Goal: Information Seeking & Learning: Learn about a topic

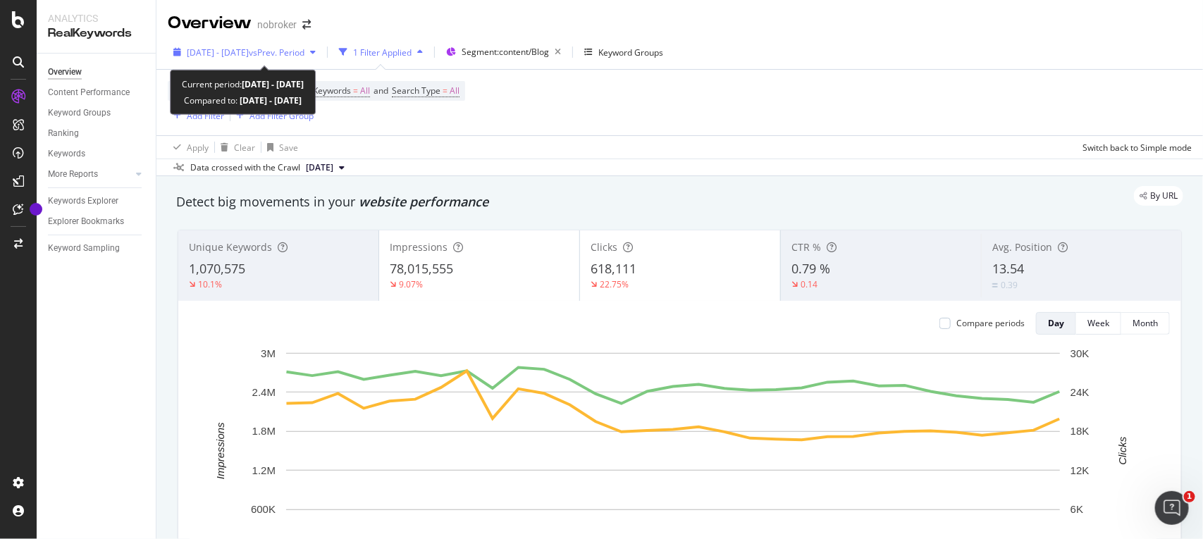
click at [240, 47] on span "[DATE] - [DATE]" at bounding box center [218, 53] width 62 height 12
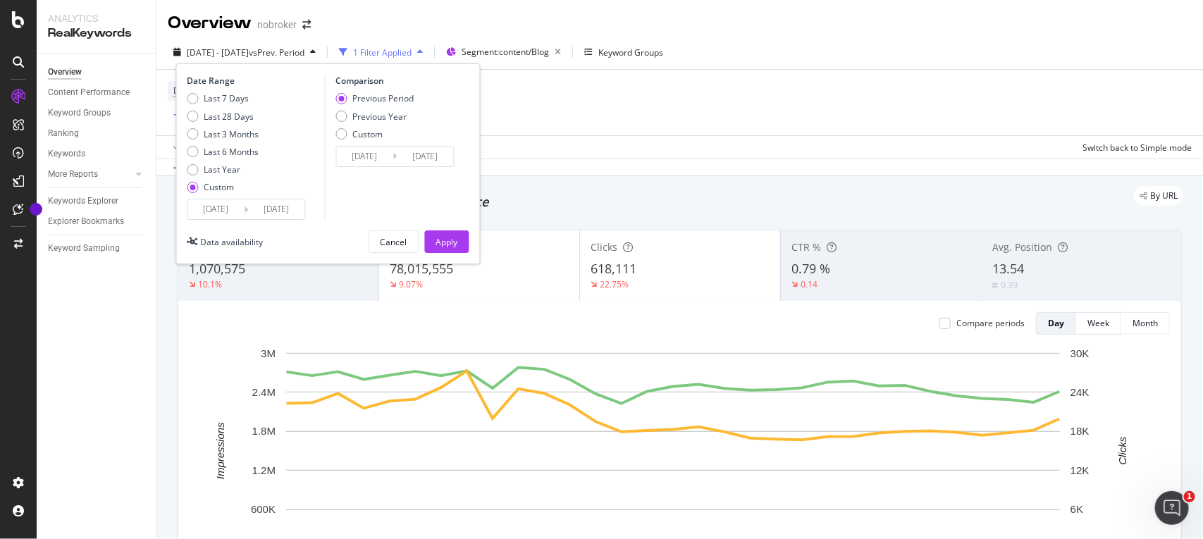
click at [234, 206] on input "[DATE]" at bounding box center [216, 209] width 56 height 20
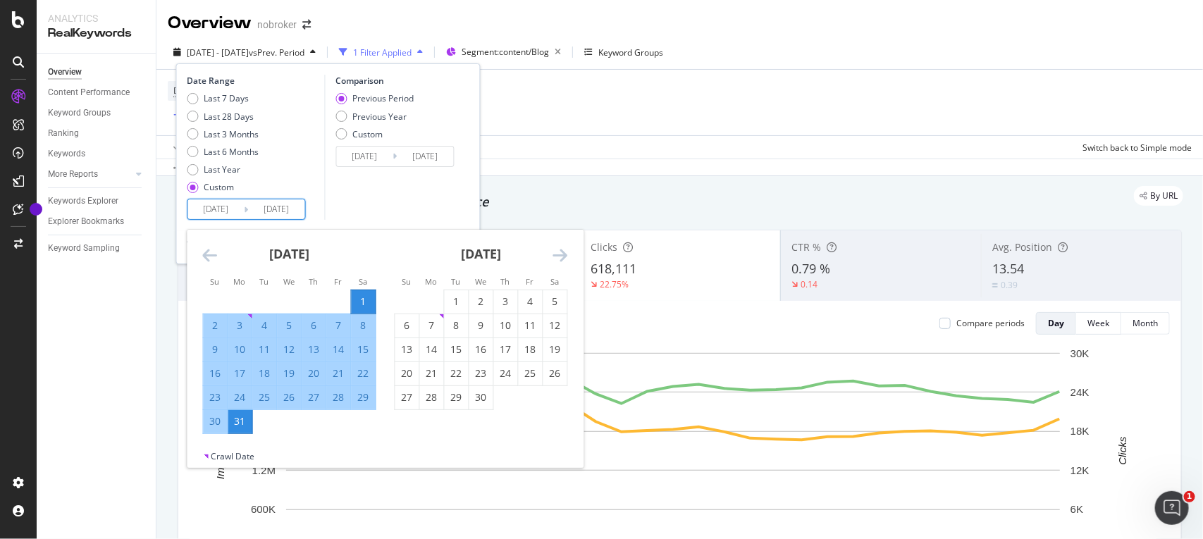
click at [559, 258] on icon "Move forward to switch to the next month." at bounding box center [560, 255] width 15 height 17
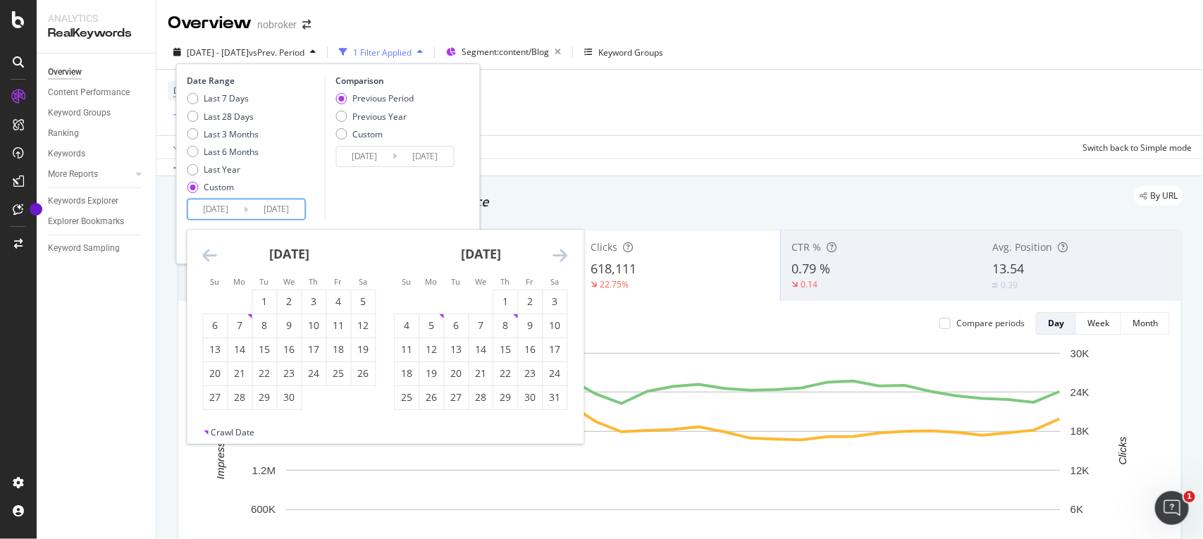
click at [559, 258] on icon "Move forward to switch to the next month." at bounding box center [560, 255] width 15 height 17
click at [409, 304] on div "1" at bounding box center [407, 302] width 24 height 14
type input "[DATE]"
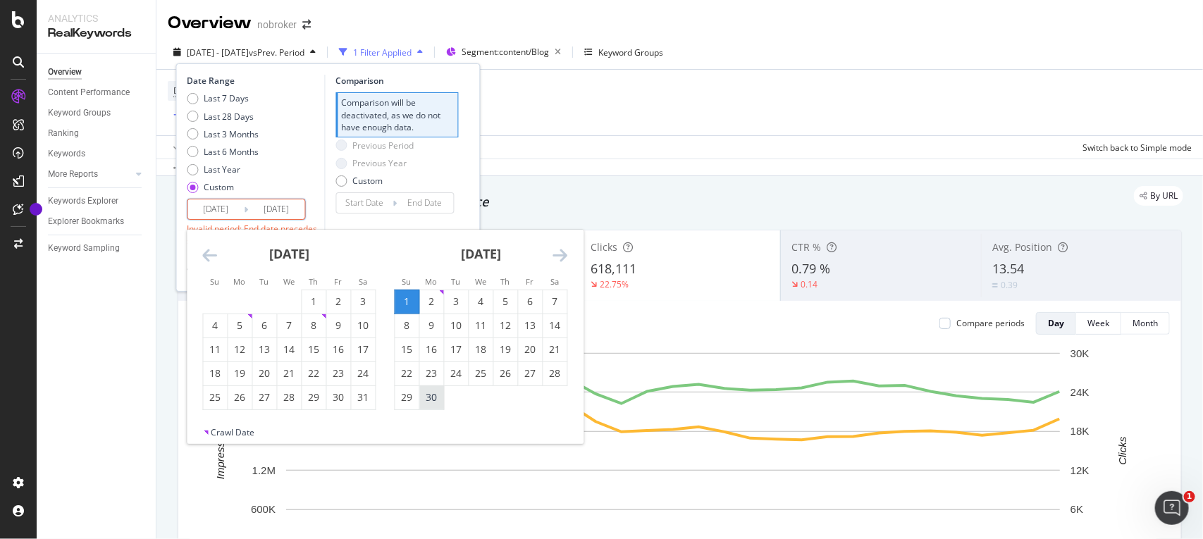
click at [434, 398] on div "30" at bounding box center [432, 397] width 24 height 14
type input "[DATE]"
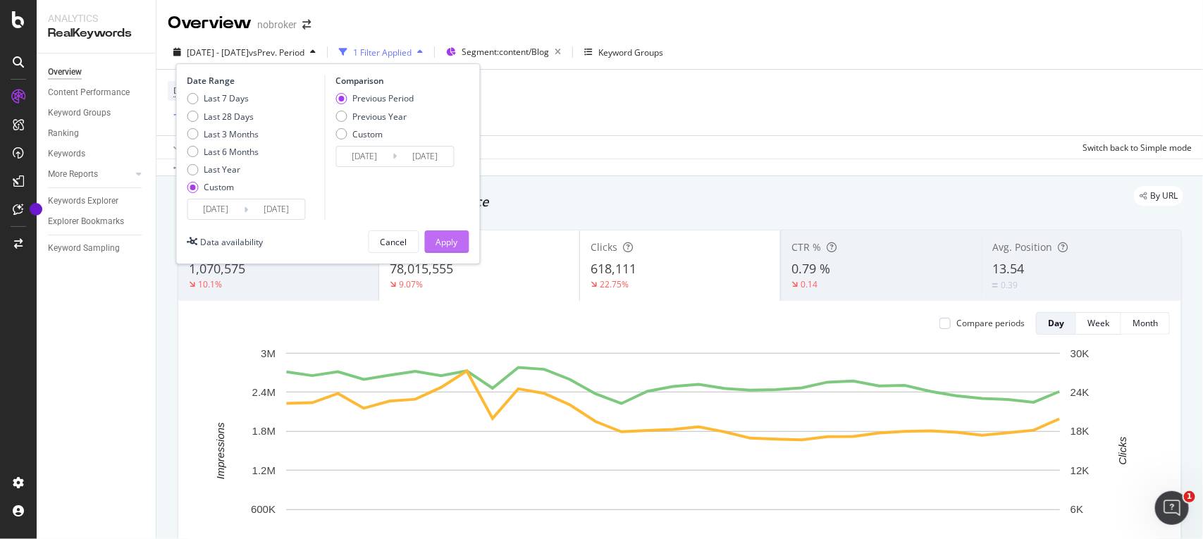
click at [444, 237] on div "Apply" at bounding box center [447, 242] width 22 height 12
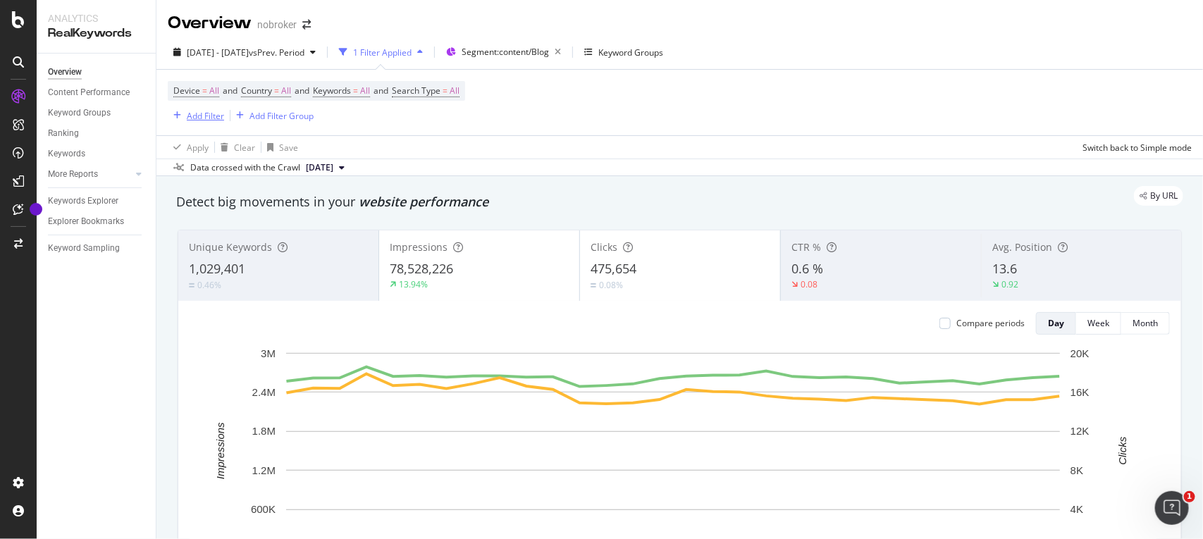
click at [203, 113] on div "Add Filter" at bounding box center [205, 116] width 37 height 12
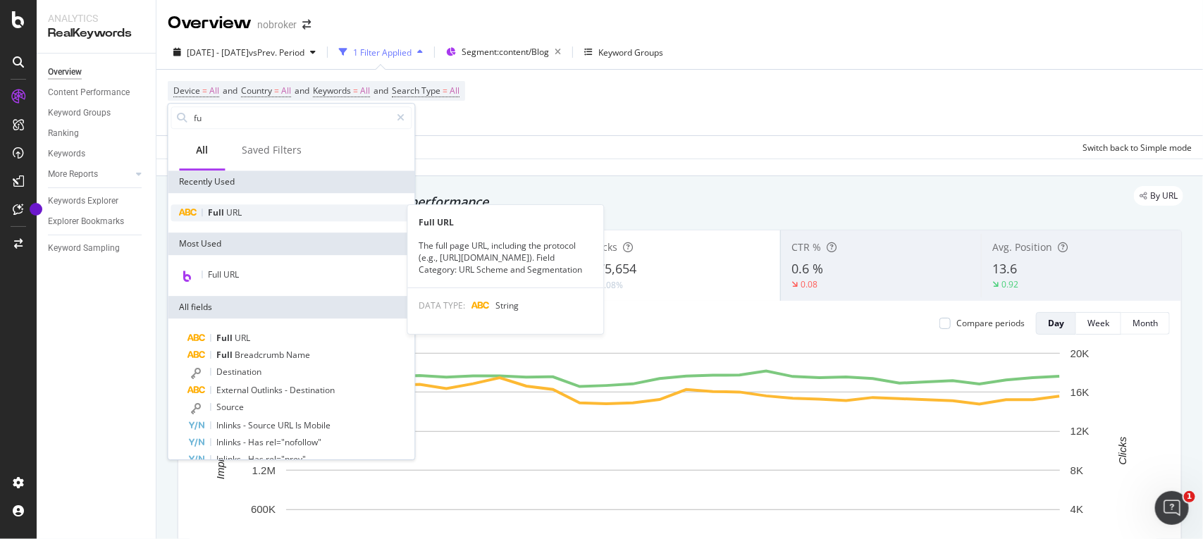
type input "fu"
click at [204, 209] on div "Full URL" at bounding box center [291, 212] width 241 height 17
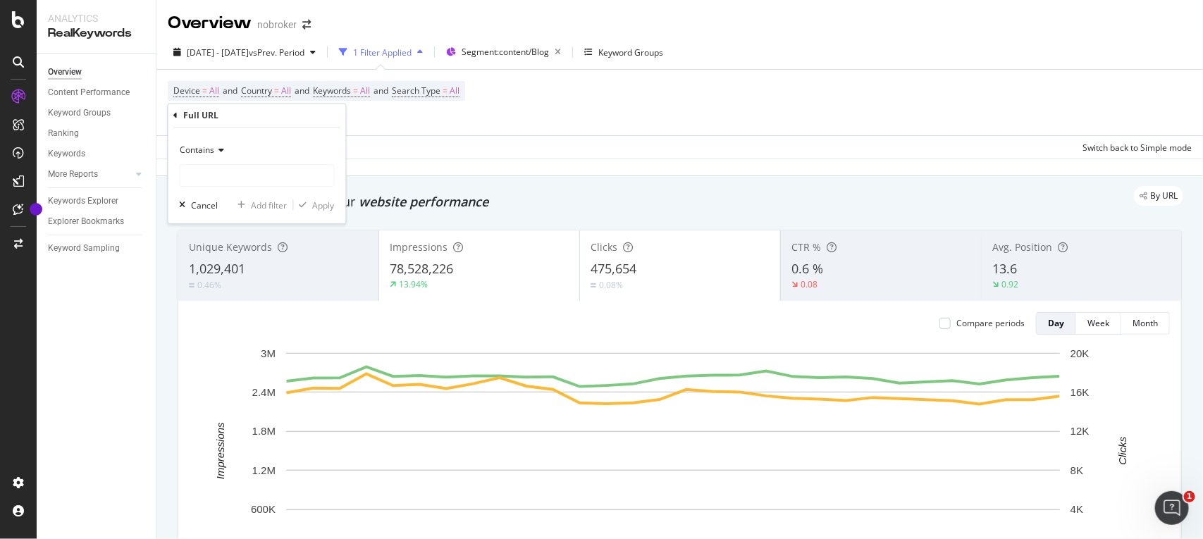
click at [210, 147] on span "Contains" at bounding box center [197, 150] width 35 height 12
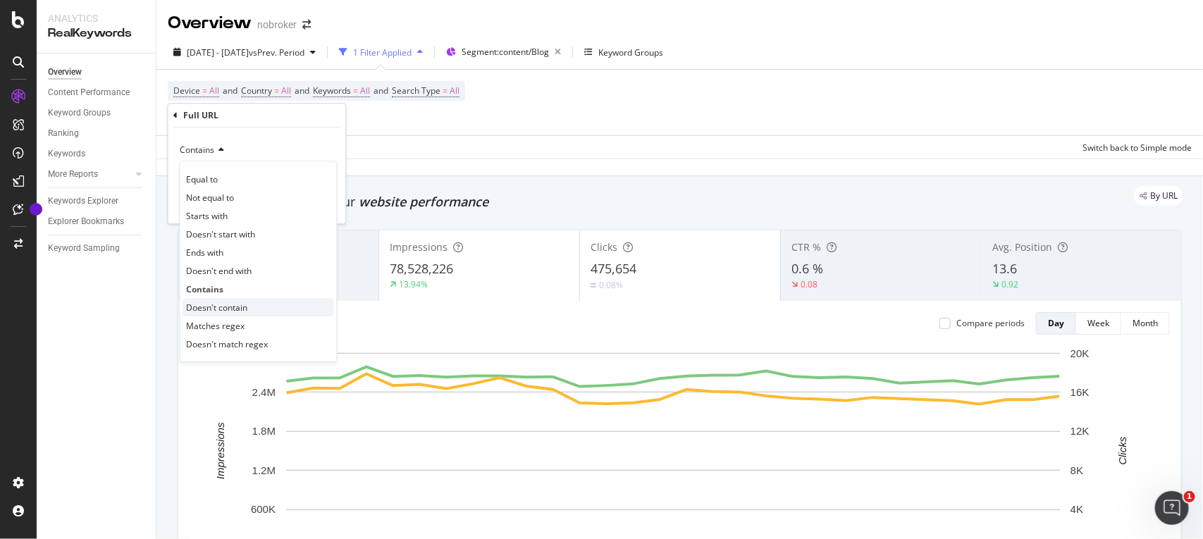
click at [221, 303] on span "Doesn't contain" at bounding box center [217, 308] width 61 height 12
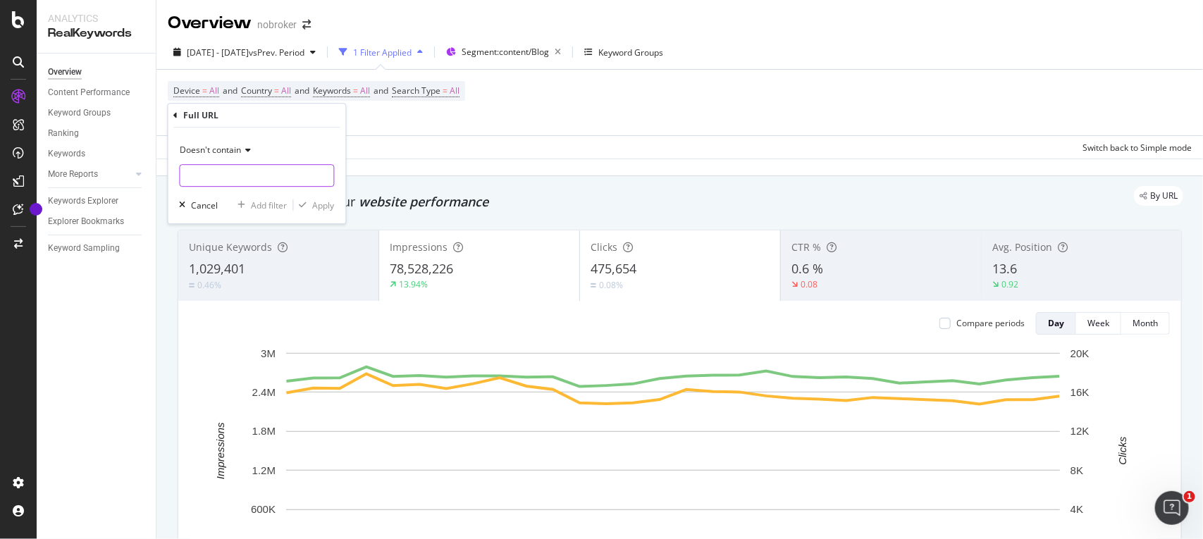
click at [223, 175] on input "text" at bounding box center [257, 175] width 154 height 23
type input "#"
click at [305, 202] on icon "button" at bounding box center [304, 205] width 8 height 8
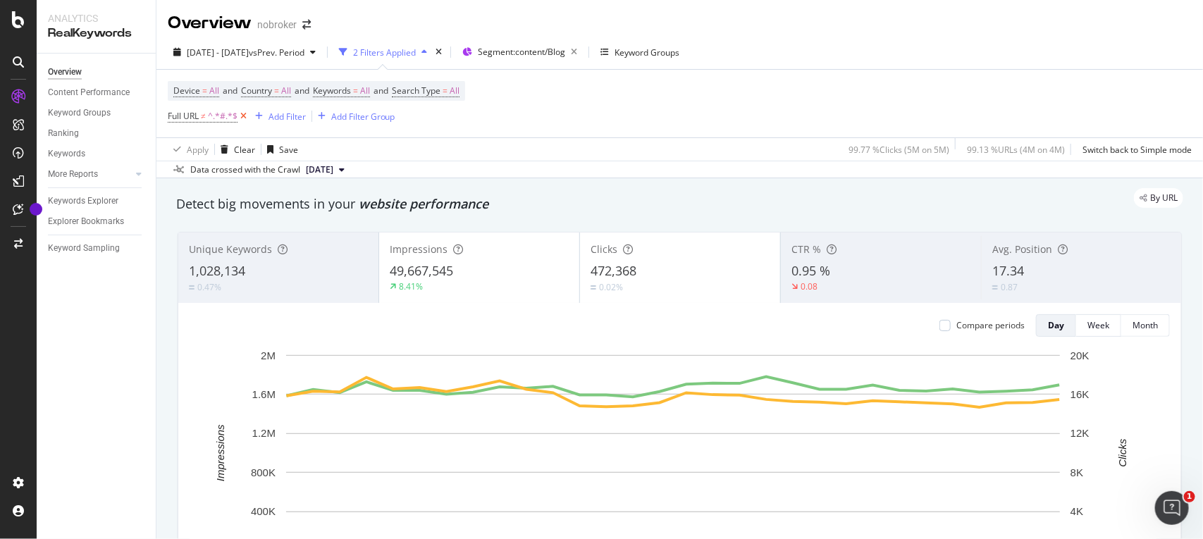
click at [241, 116] on icon at bounding box center [243, 116] width 12 height 14
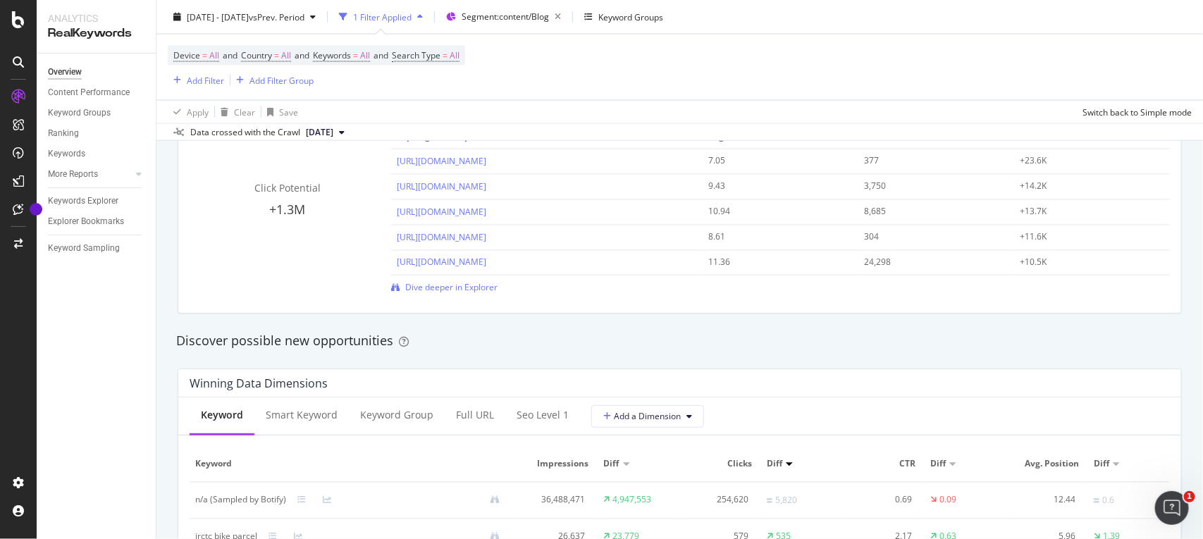
scroll to position [1029, 0]
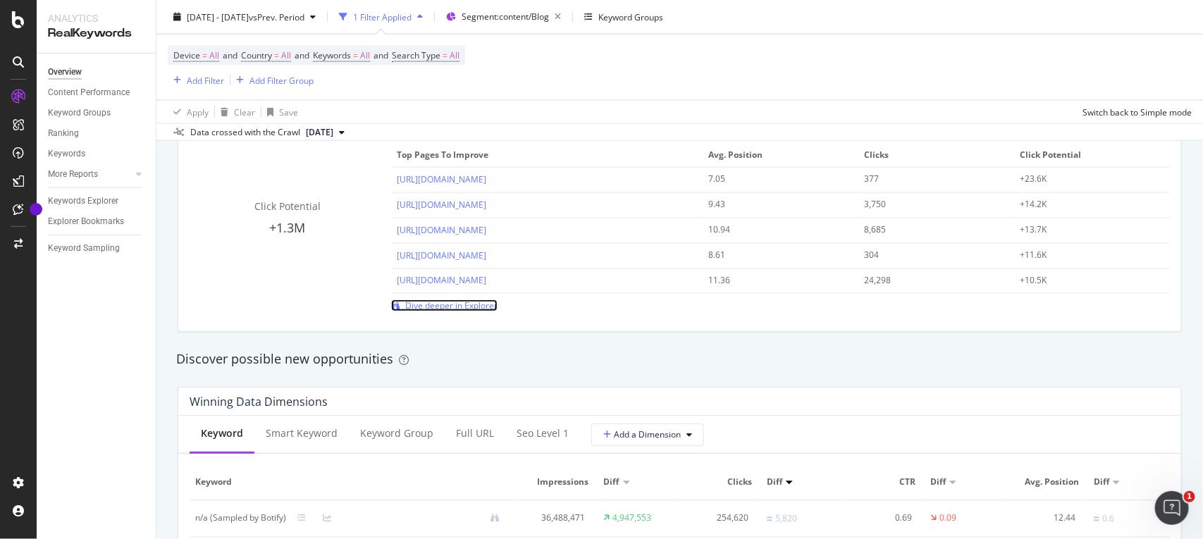
click at [458, 300] on span "Dive deeper in Explorer" at bounding box center [451, 306] width 92 height 12
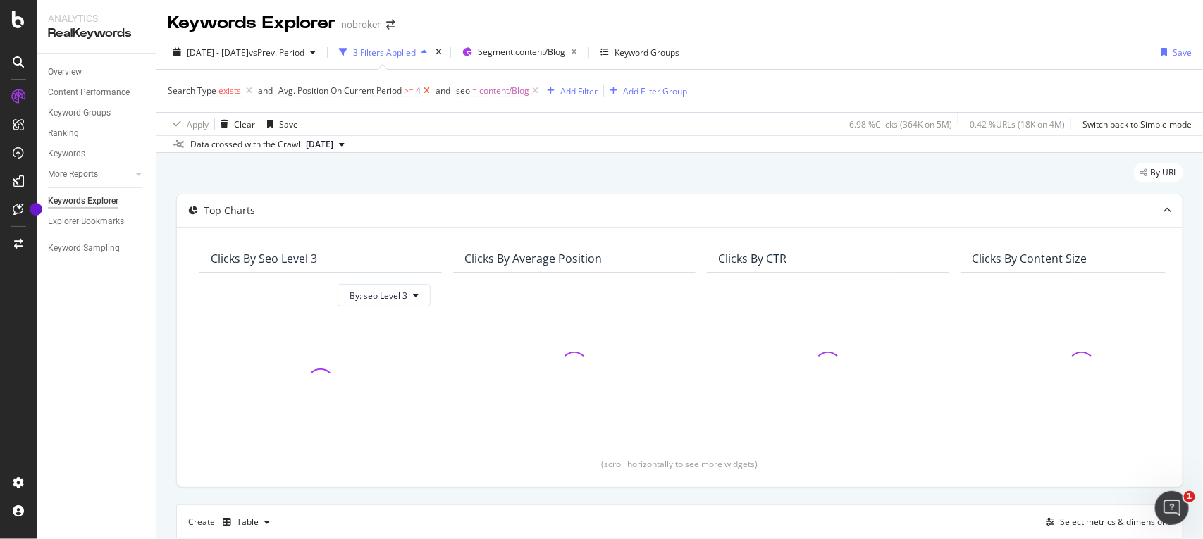
click at [431, 89] on icon at bounding box center [427, 91] width 12 height 14
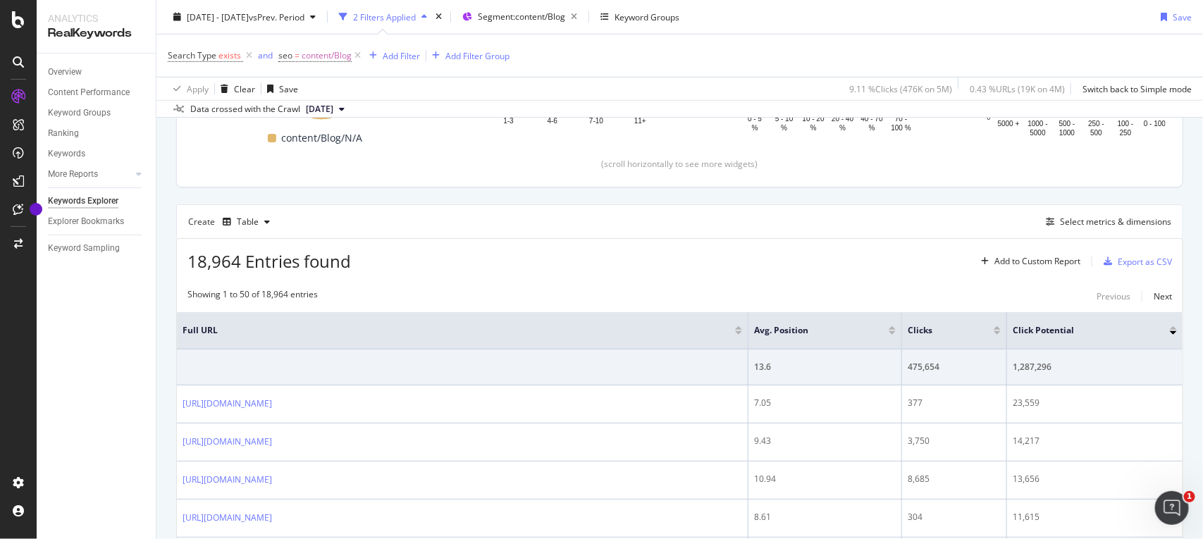
scroll to position [269, 0]
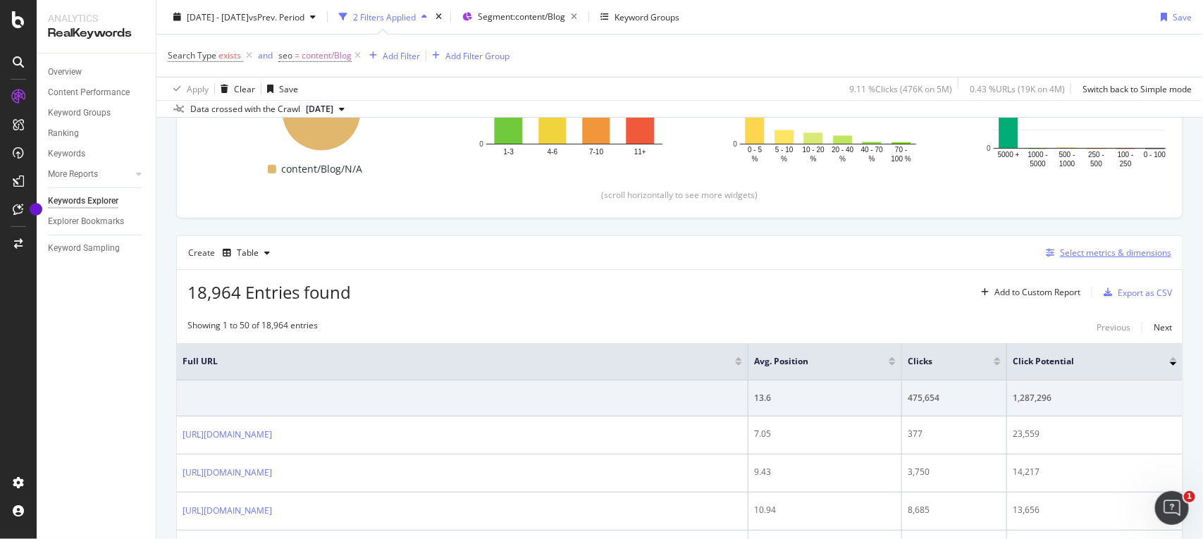
click at [1077, 255] on div "Select metrics & dimensions" at bounding box center [1115, 253] width 111 height 12
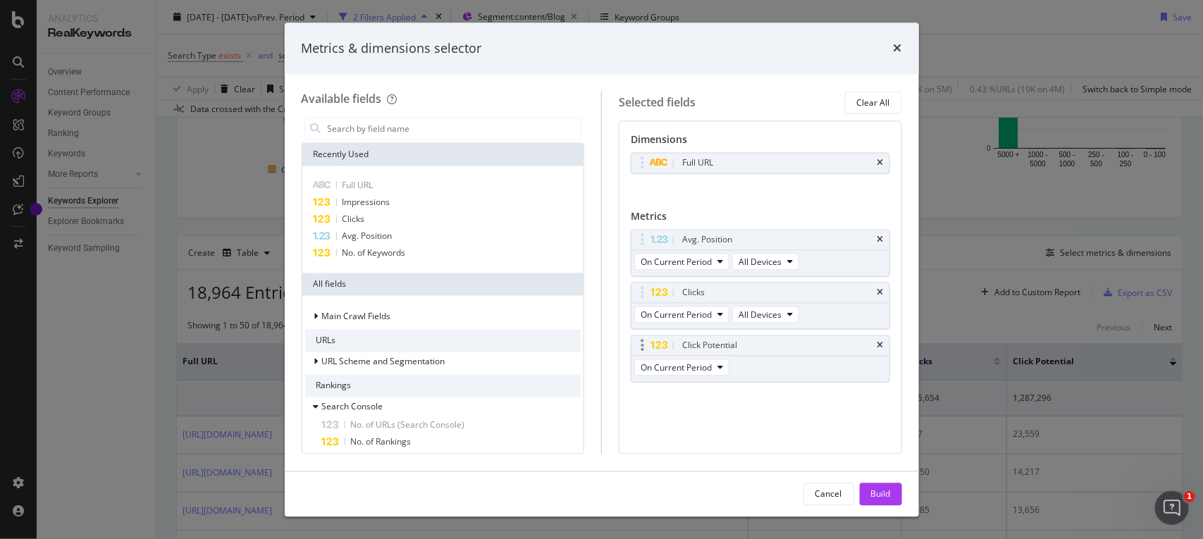
click at [884, 349] on div "Click Potential" at bounding box center [760, 346] width 258 height 20
click at [882, 349] on icon "times" at bounding box center [880, 346] width 6 height 8
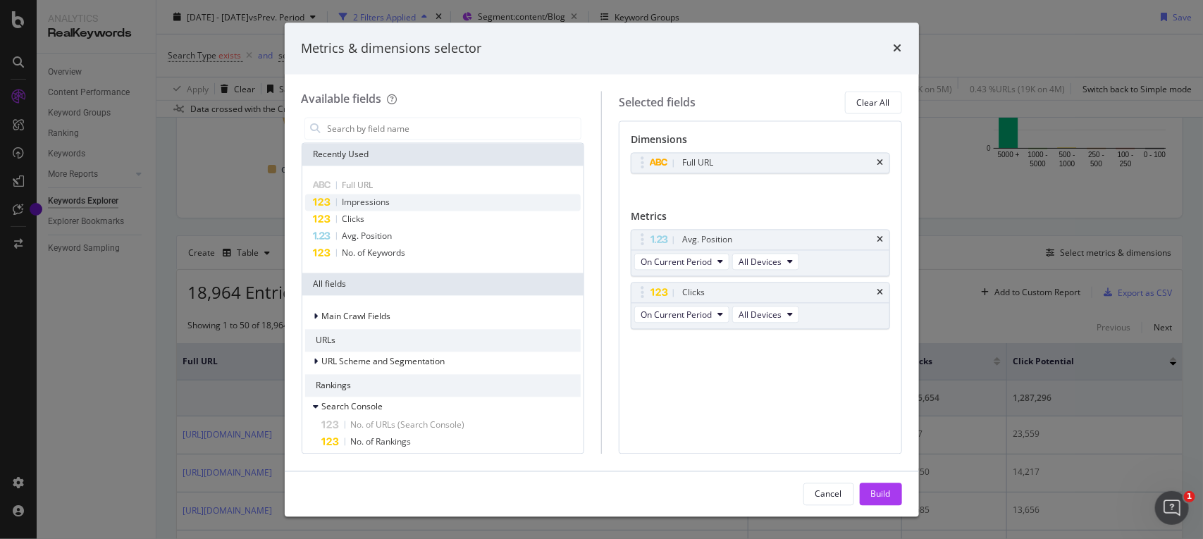
click at [395, 209] on div "Impressions" at bounding box center [443, 203] width 276 height 17
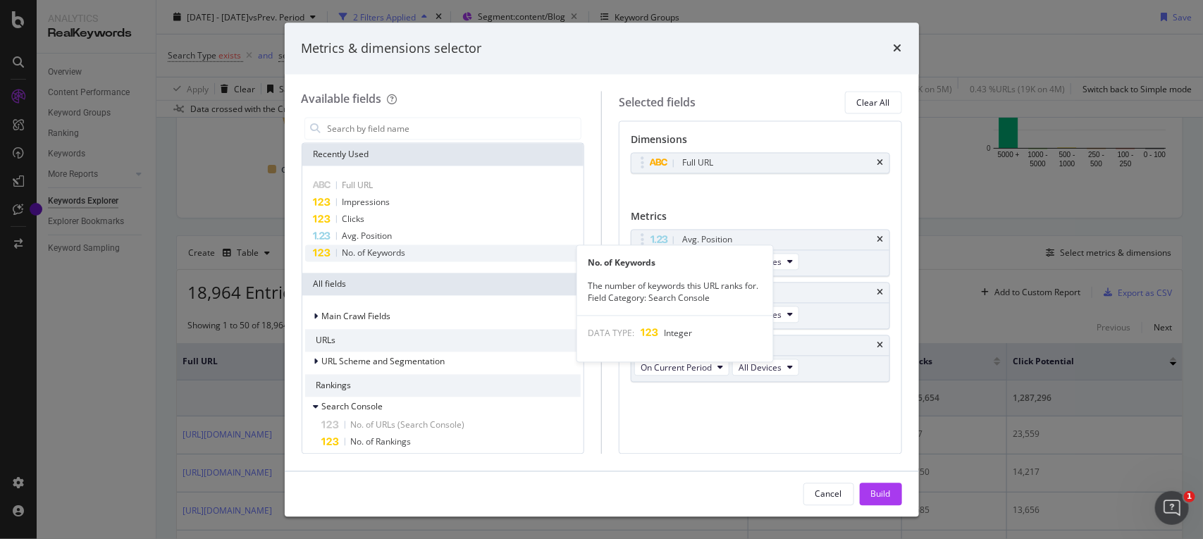
click at [367, 255] on span "No. of Keywords" at bounding box center [373, 253] width 63 height 12
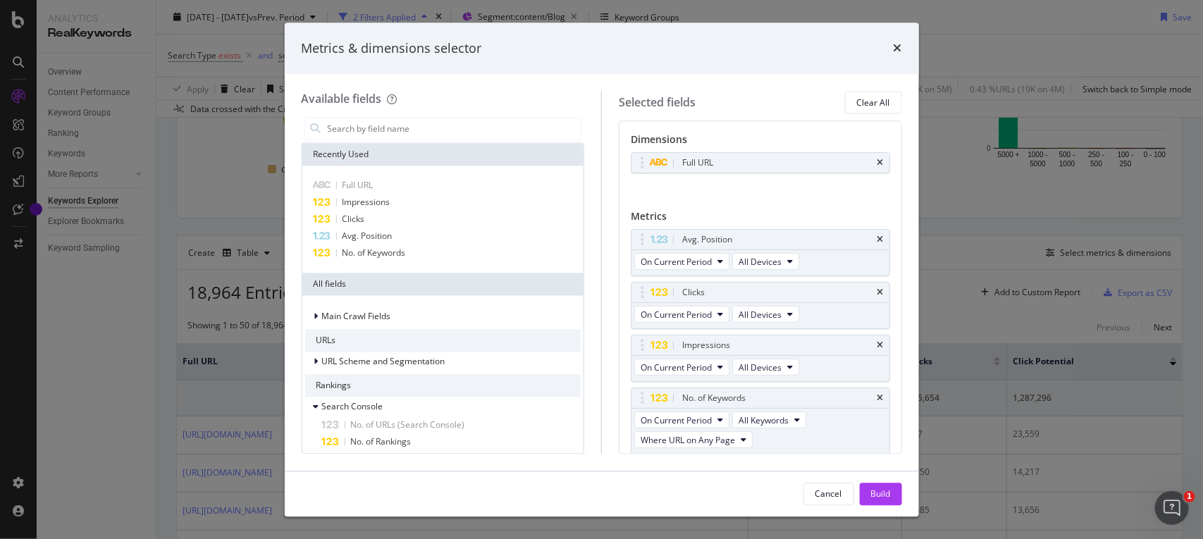
scroll to position [4, 0]
click at [879, 484] on div "Build" at bounding box center [881, 493] width 20 height 21
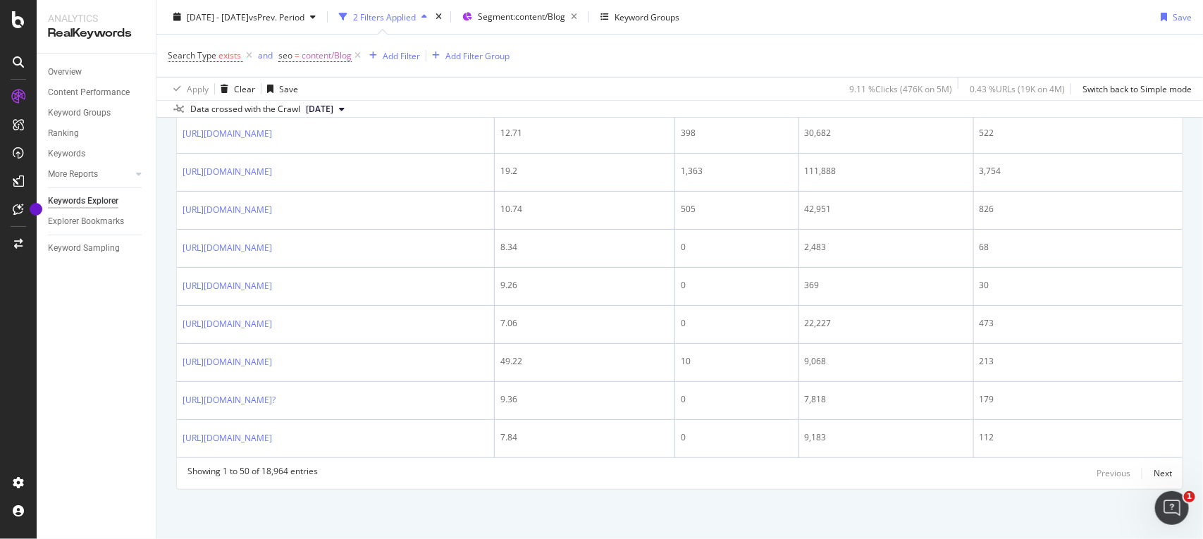
scroll to position [2301, 0]
click at [1154, 474] on div "Next" at bounding box center [1163, 473] width 18 height 12
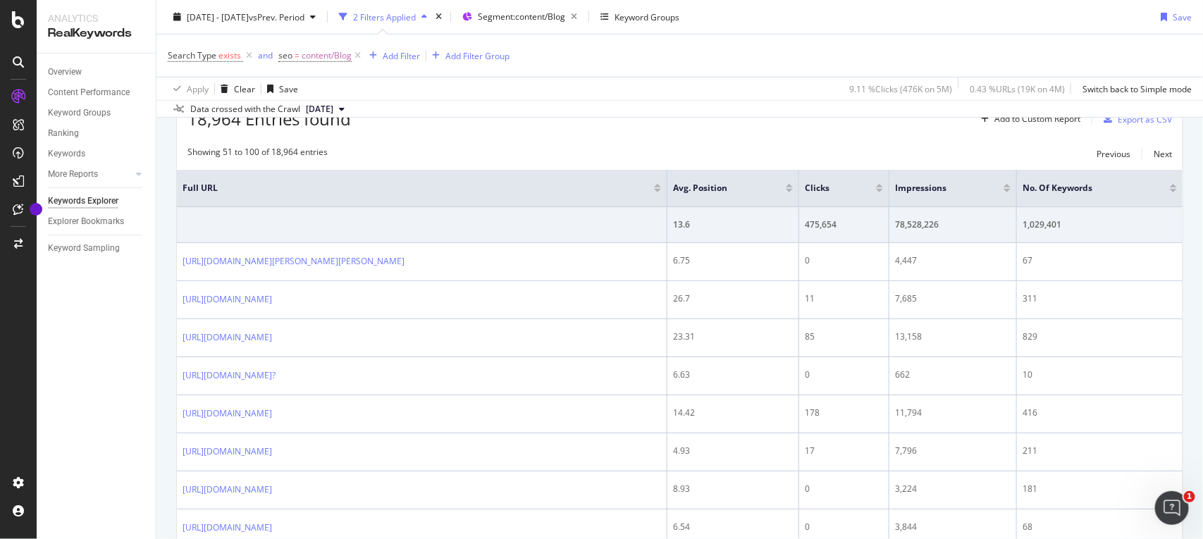
scroll to position [0, 0]
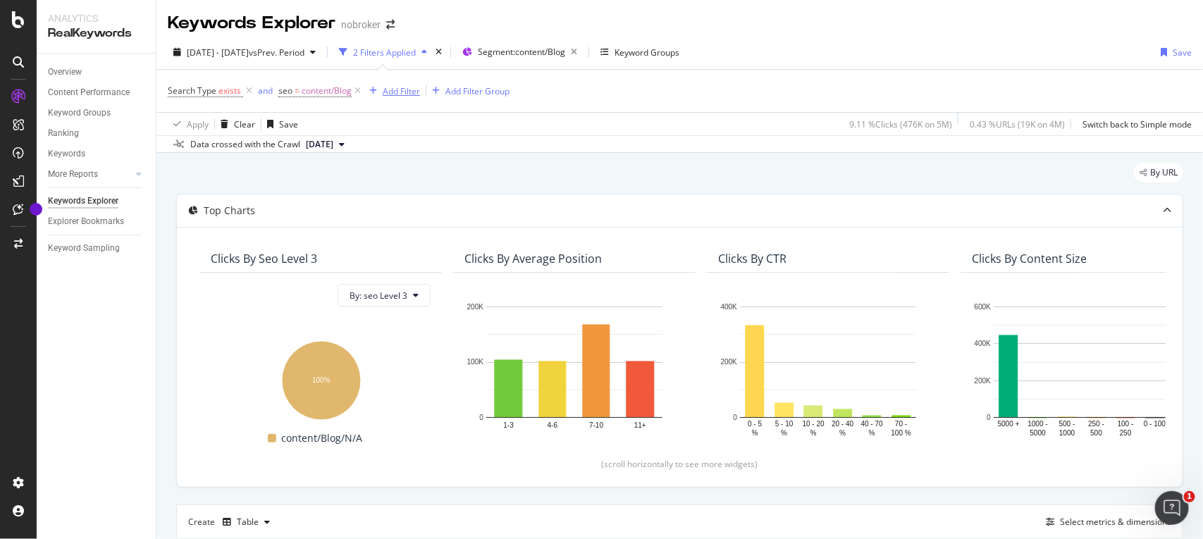
click at [388, 85] on div "Add Filter" at bounding box center [401, 91] width 37 height 12
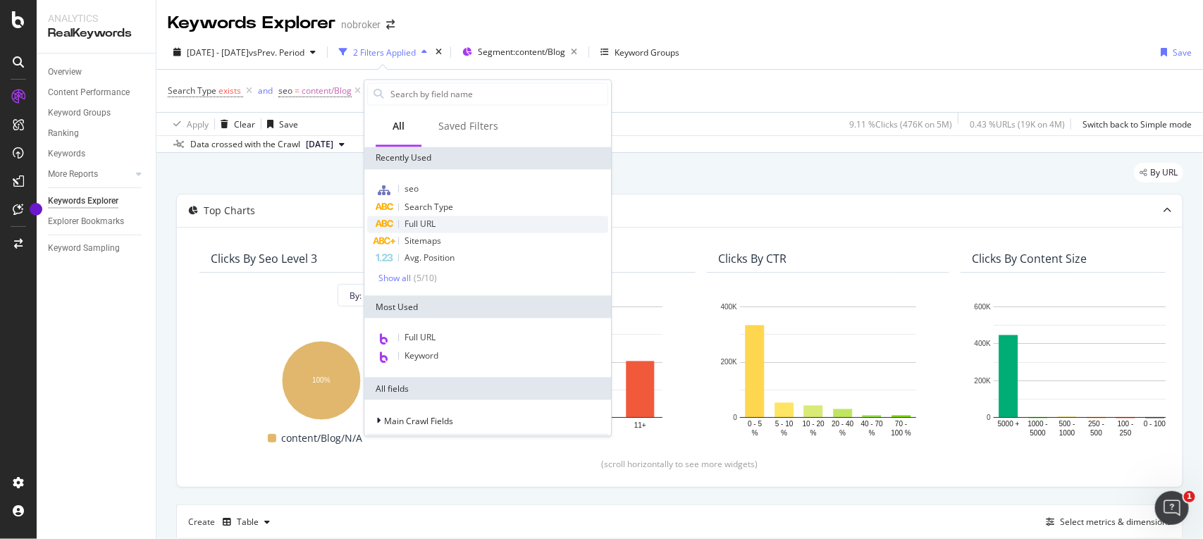
click at [423, 223] on span "Full URL" at bounding box center [420, 224] width 31 height 12
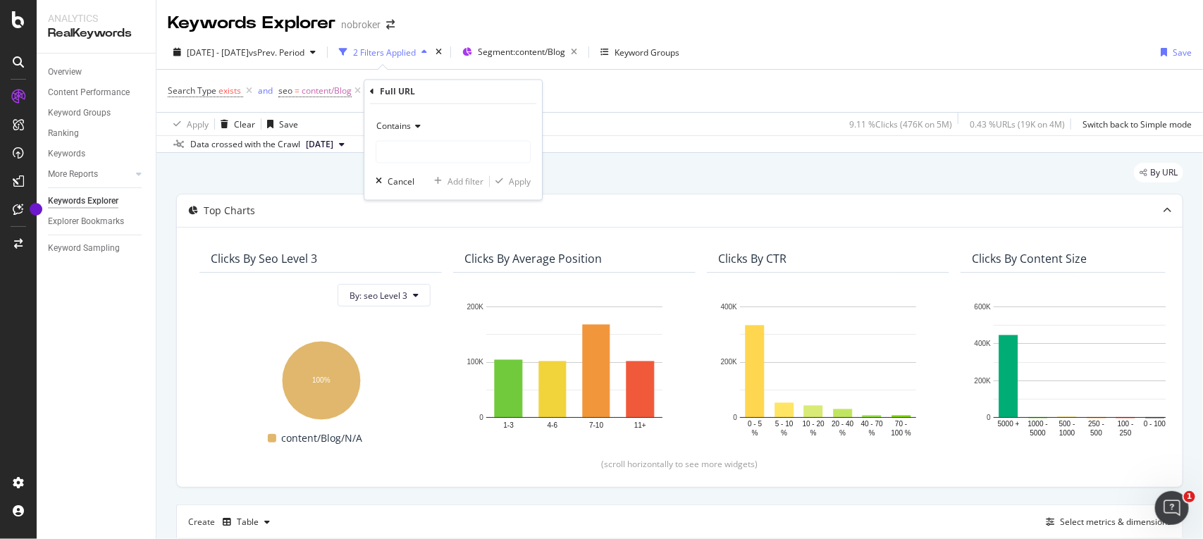
click at [385, 130] on span "Contains" at bounding box center [393, 127] width 35 height 12
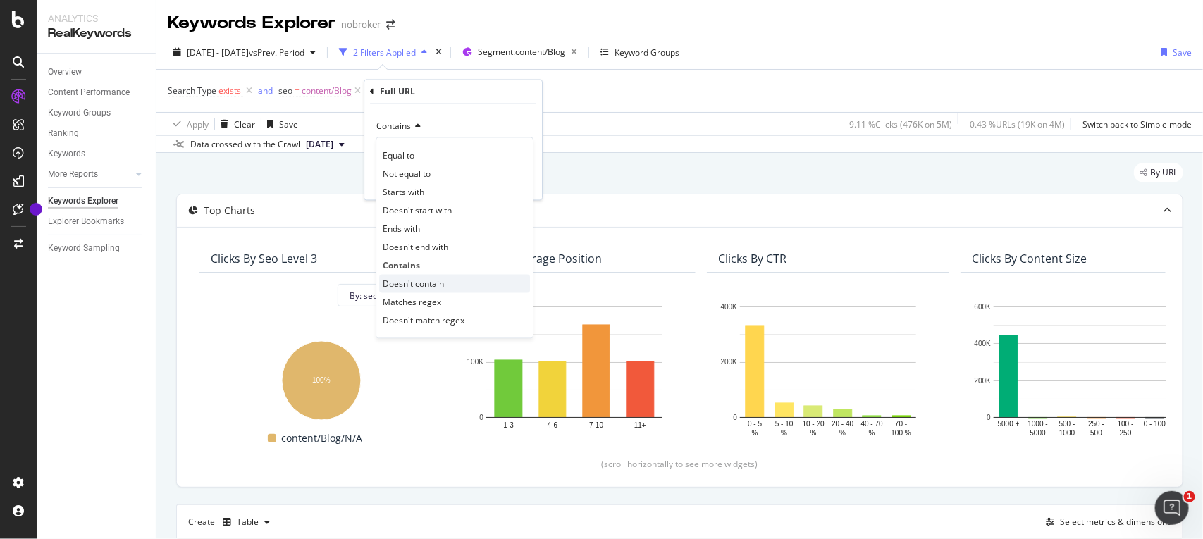
click at [400, 279] on span "Doesn't contain" at bounding box center [413, 284] width 61 height 12
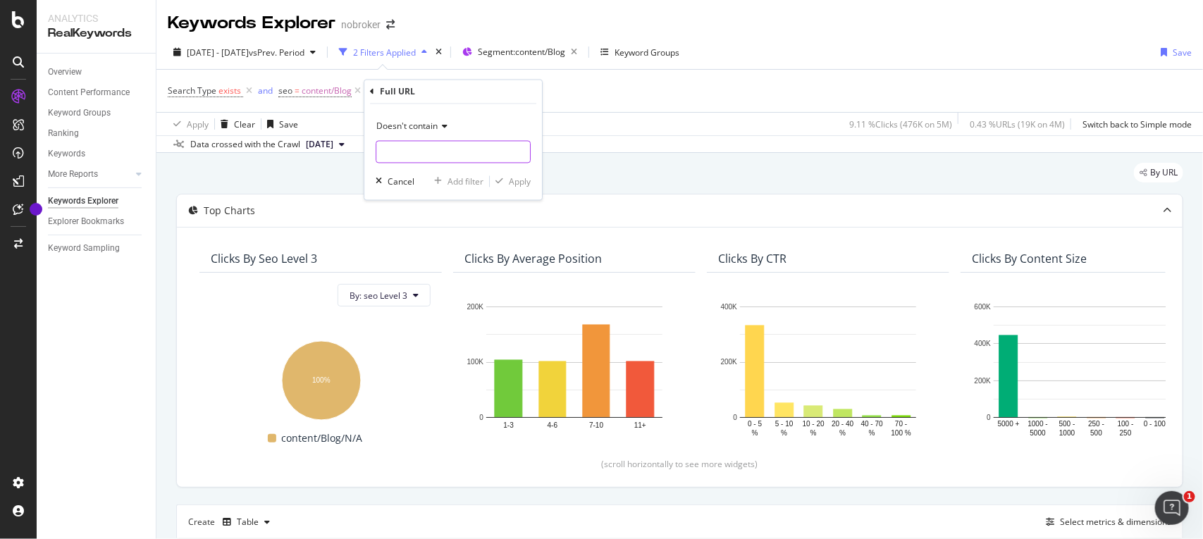
click at [476, 162] on input "text" at bounding box center [453, 152] width 154 height 23
type input "#"
click at [507, 184] on div "button" at bounding box center [499, 182] width 19 height 8
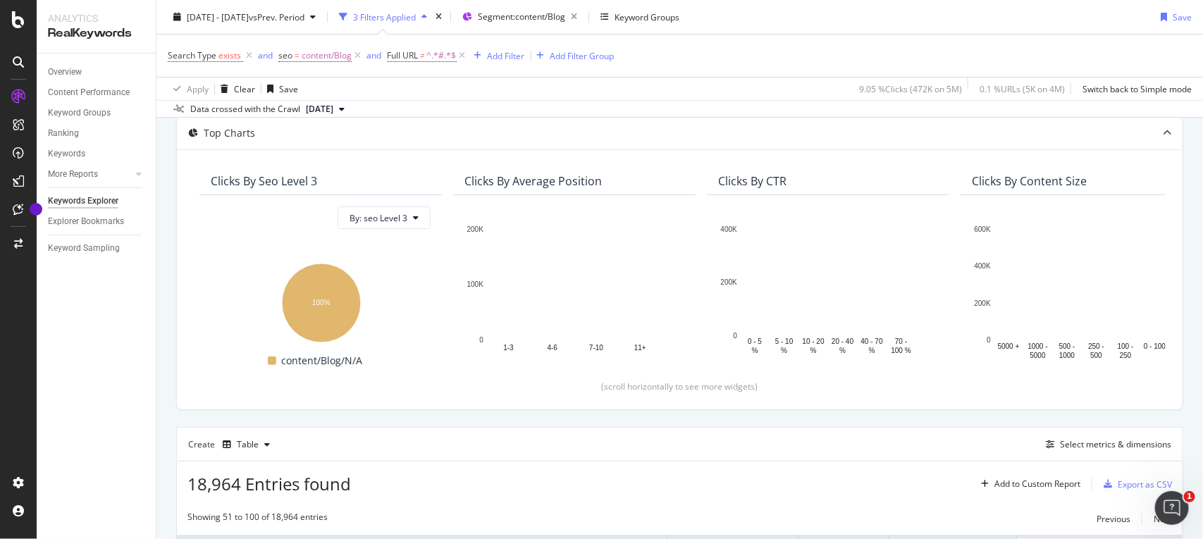
scroll to position [74, 0]
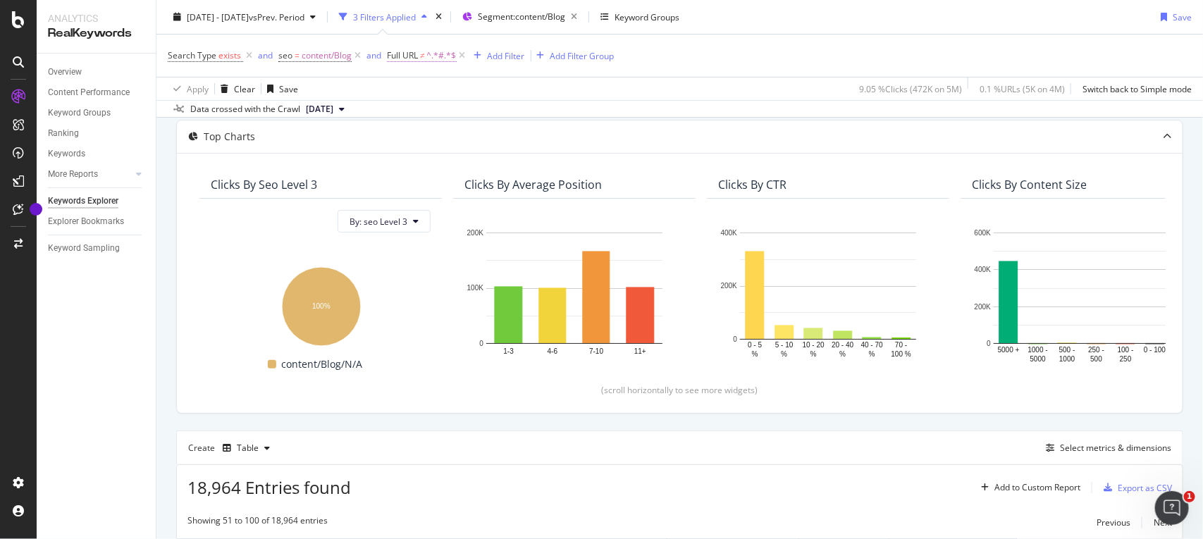
click at [437, 55] on span "^.*#.*$" at bounding box center [442, 56] width 30 height 20
click at [433, 87] on span "Doesn't contain" at bounding box center [430, 88] width 61 height 12
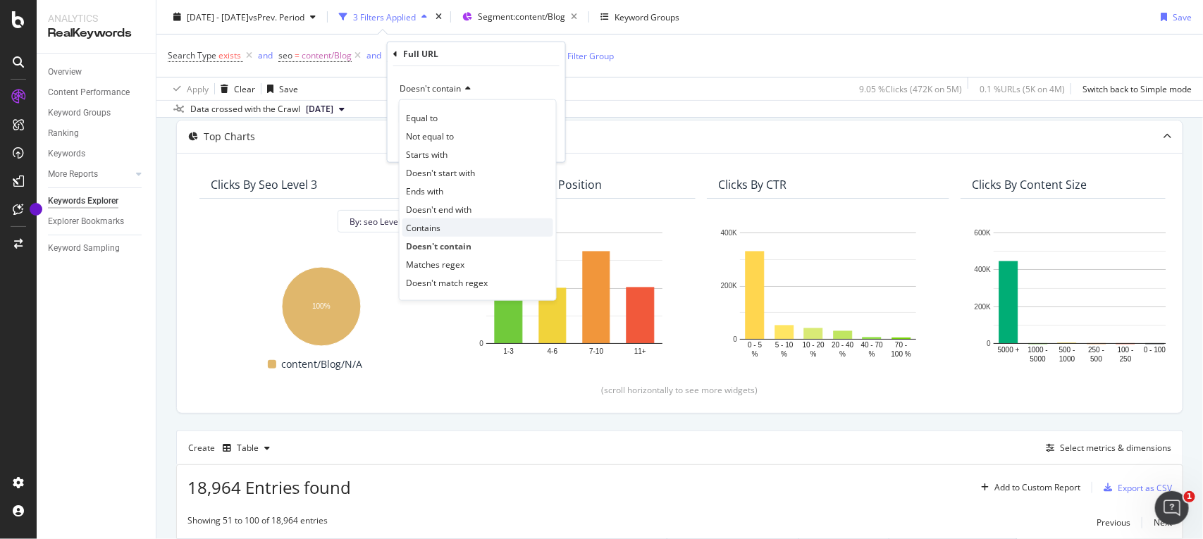
click at [432, 226] on span "Contains" at bounding box center [423, 227] width 35 height 12
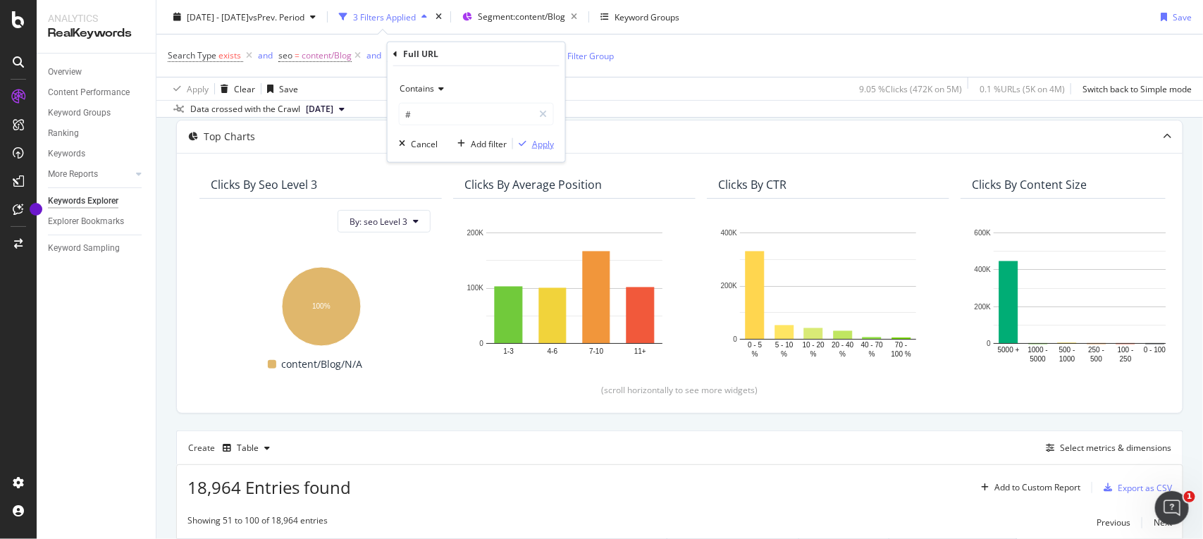
click at [544, 144] on div "Apply" at bounding box center [543, 143] width 22 height 12
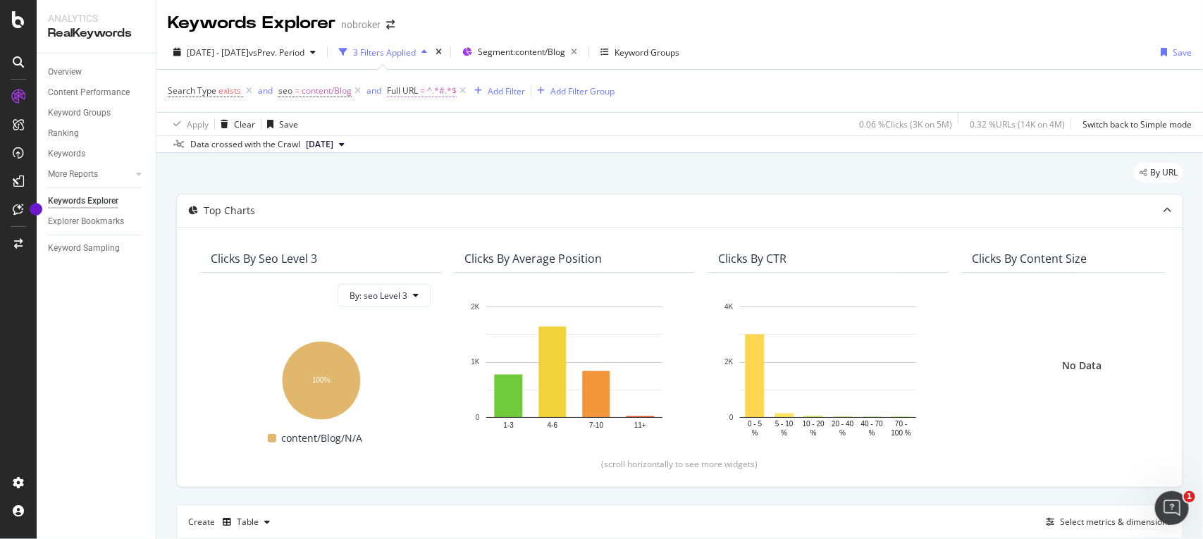
click at [416, 92] on span "Full URL" at bounding box center [402, 91] width 31 height 12
click at [244, 86] on icon at bounding box center [249, 91] width 12 height 14
click at [530, 54] on span "Segment: content/Blog" at bounding box center [521, 52] width 87 height 12
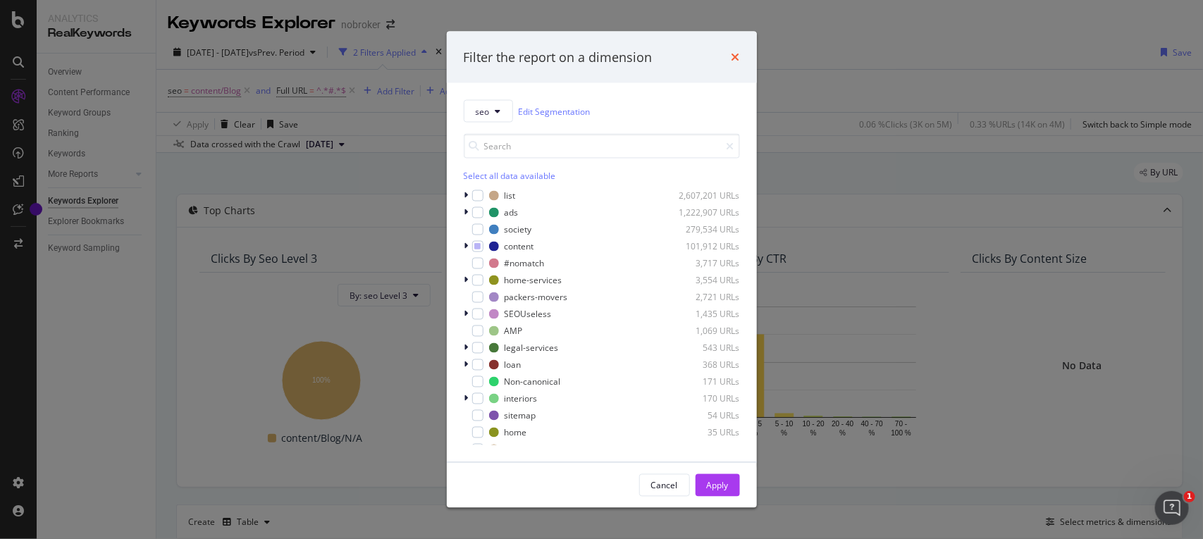
click at [739, 53] on icon "times" at bounding box center [735, 56] width 8 height 11
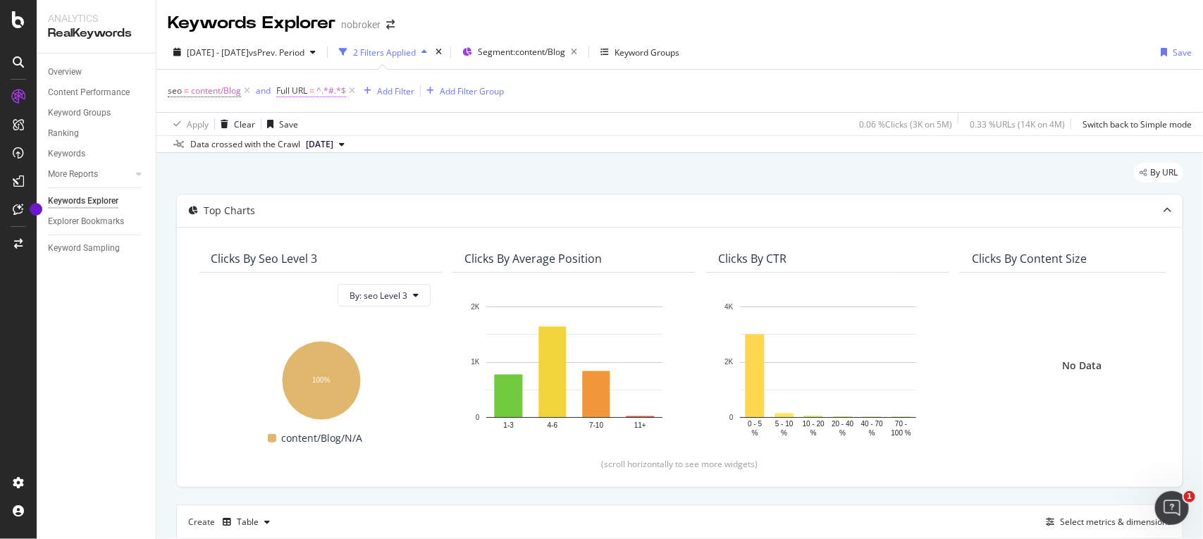
click at [329, 89] on span "^.*#.*$" at bounding box center [331, 91] width 30 height 20
click at [310, 116] on div "Contains" at bounding box center [366, 124] width 155 height 23
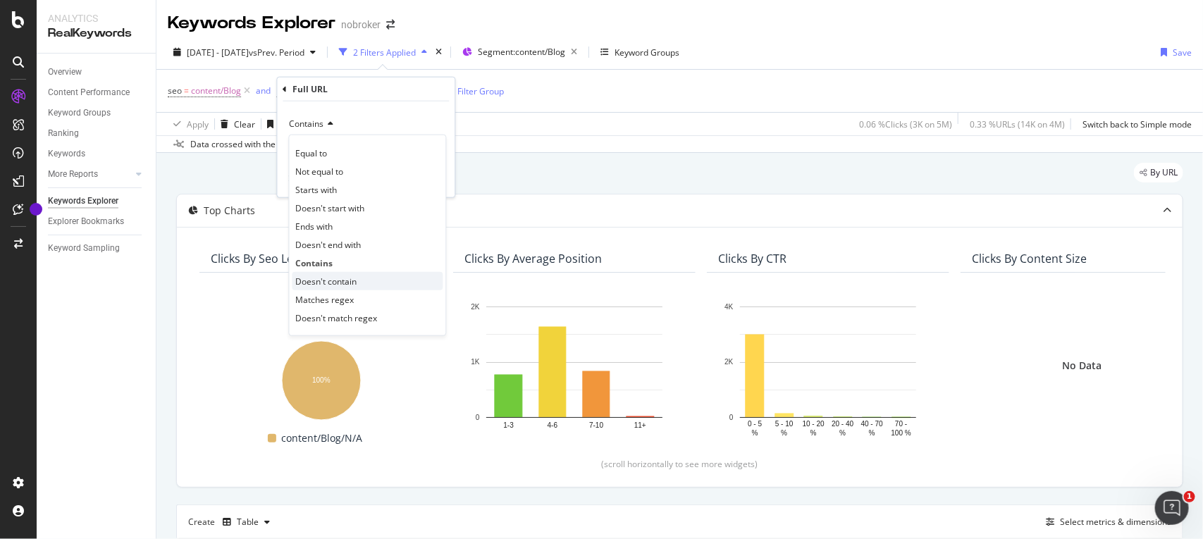
click at [319, 283] on span "Doesn't contain" at bounding box center [326, 281] width 61 height 12
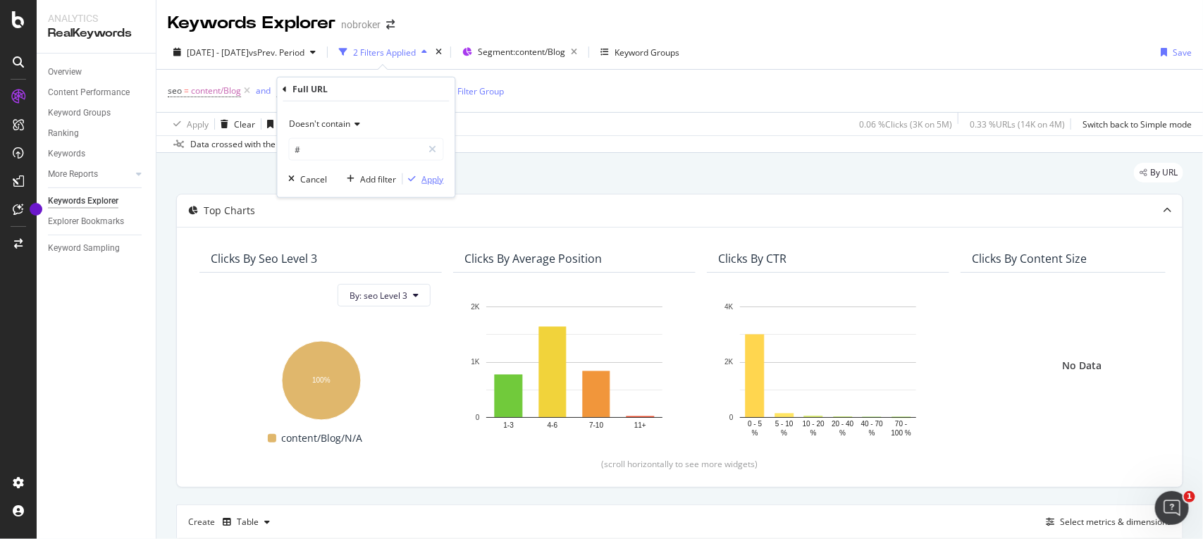
click at [427, 181] on div "Apply" at bounding box center [433, 179] width 22 height 12
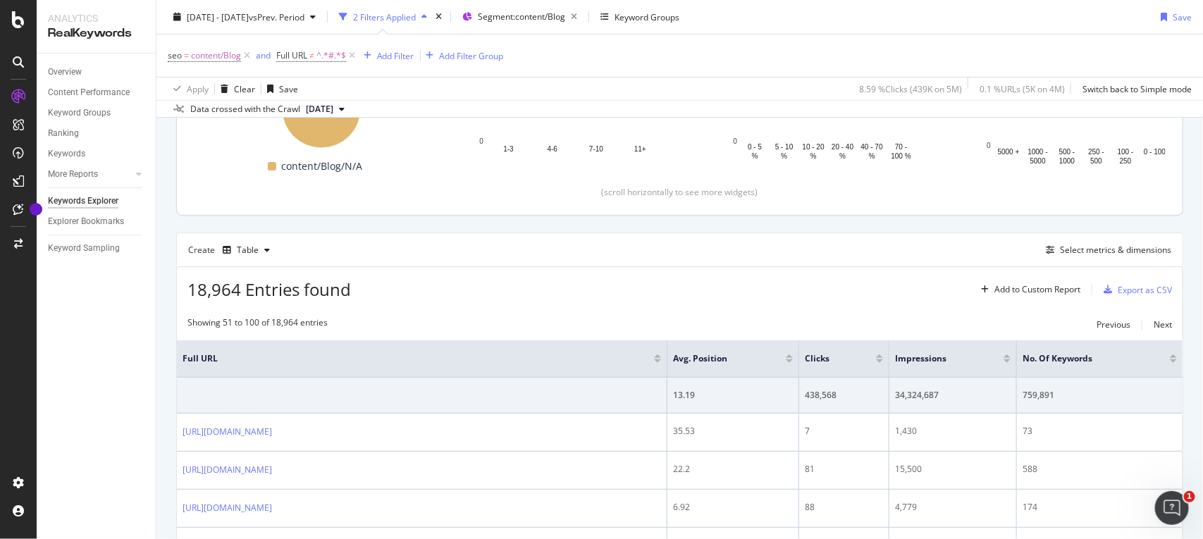
scroll to position [269, 0]
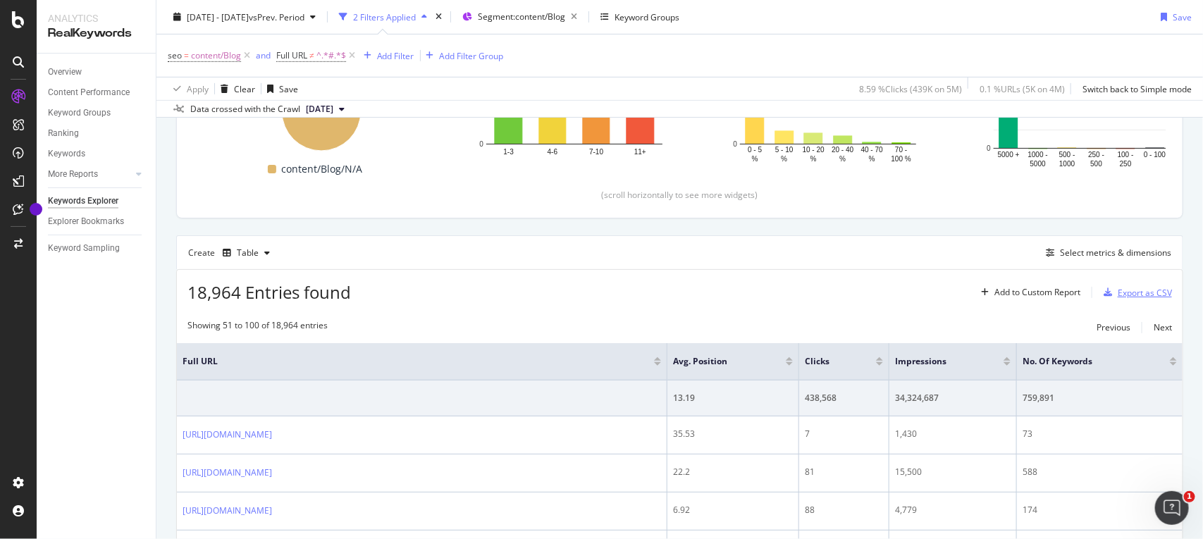
click at [1125, 286] on div "Export as CSV" at bounding box center [1135, 292] width 74 height 21
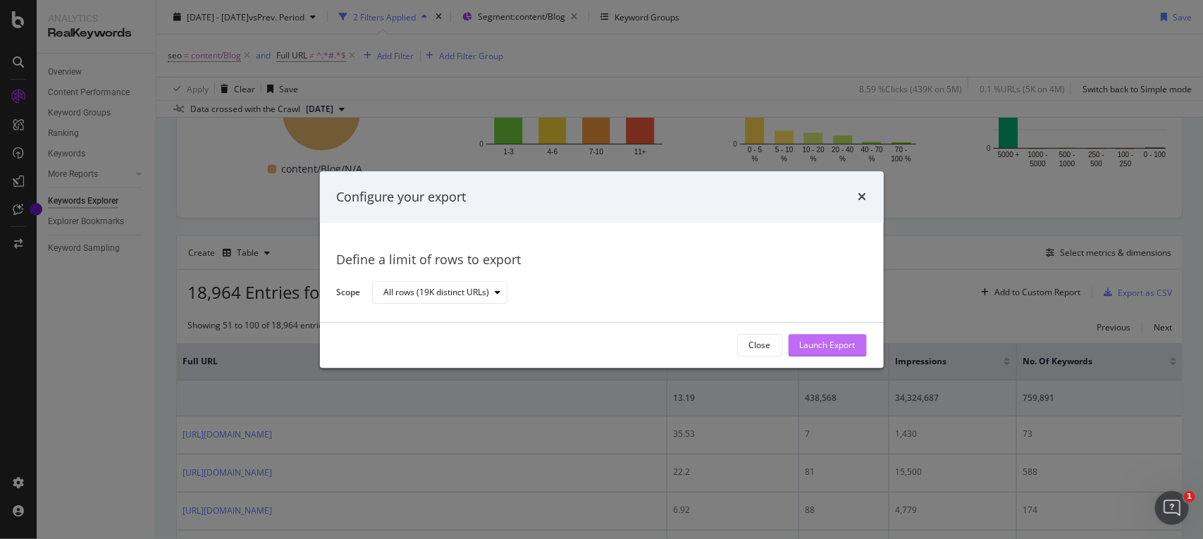
click at [829, 335] on div "Launch Export" at bounding box center [828, 345] width 56 height 21
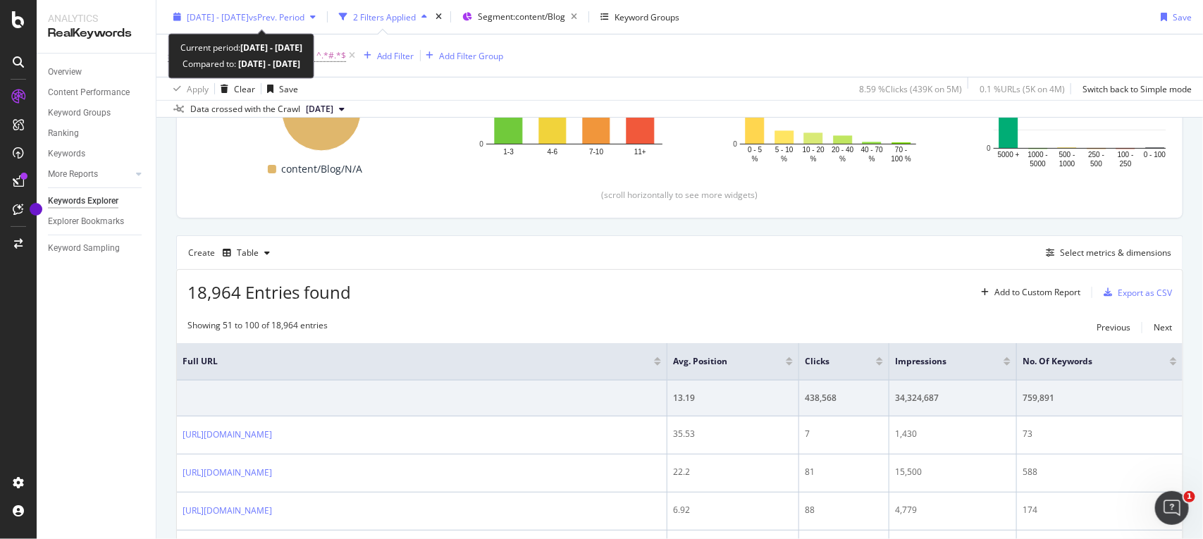
click at [292, 11] on span "vs Prev. Period" at bounding box center [277, 17] width 56 height 12
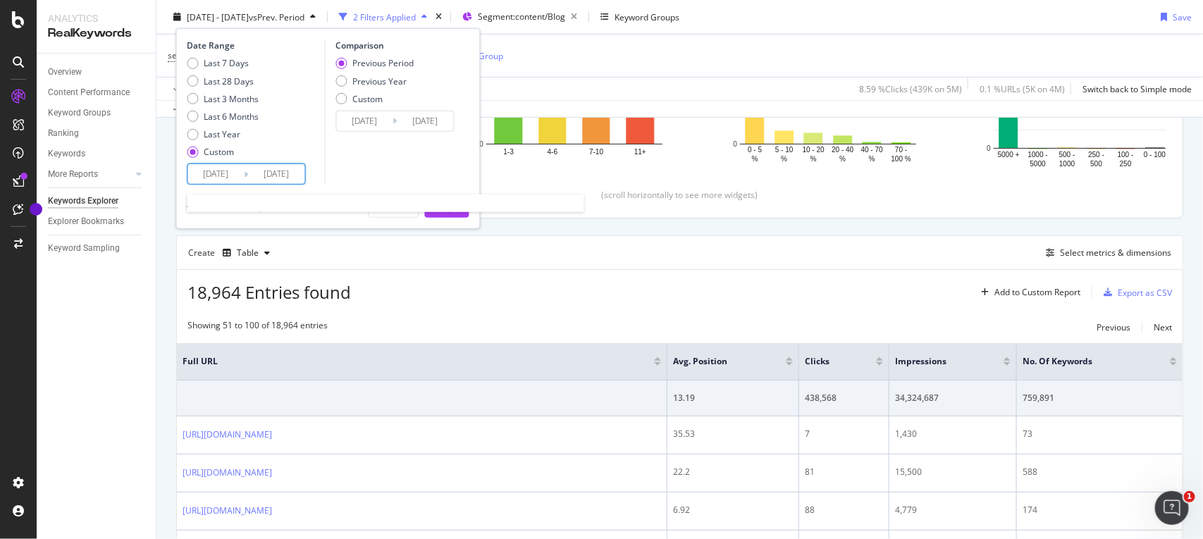
click at [236, 182] on input "[DATE]" at bounding box center [216, 174] width 56 height 20
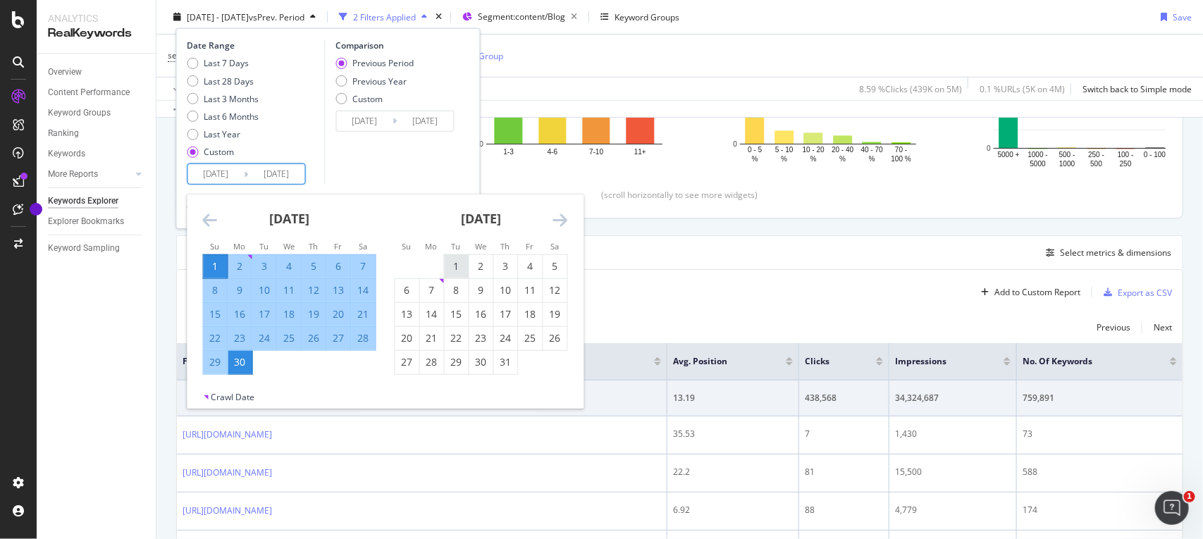
click at [448, 259] on div "1" at bounding box center [457, 266] width 24 height 14
type input "[DATE]"
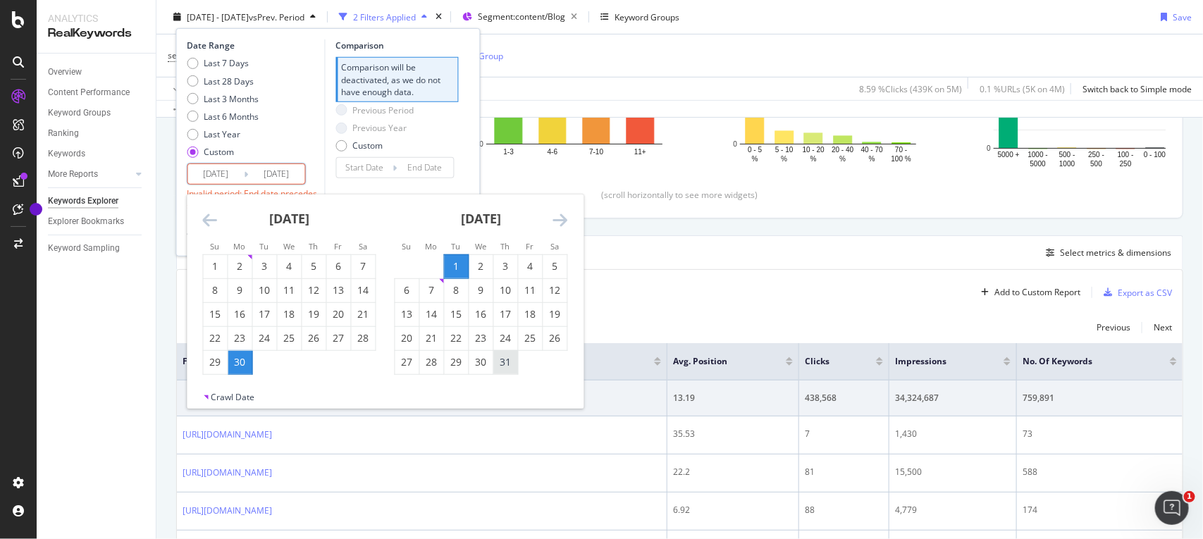
click at [508, 371] on div "31" at bounding box center [506, 362] width 24 height 23
type input "[DATE]"
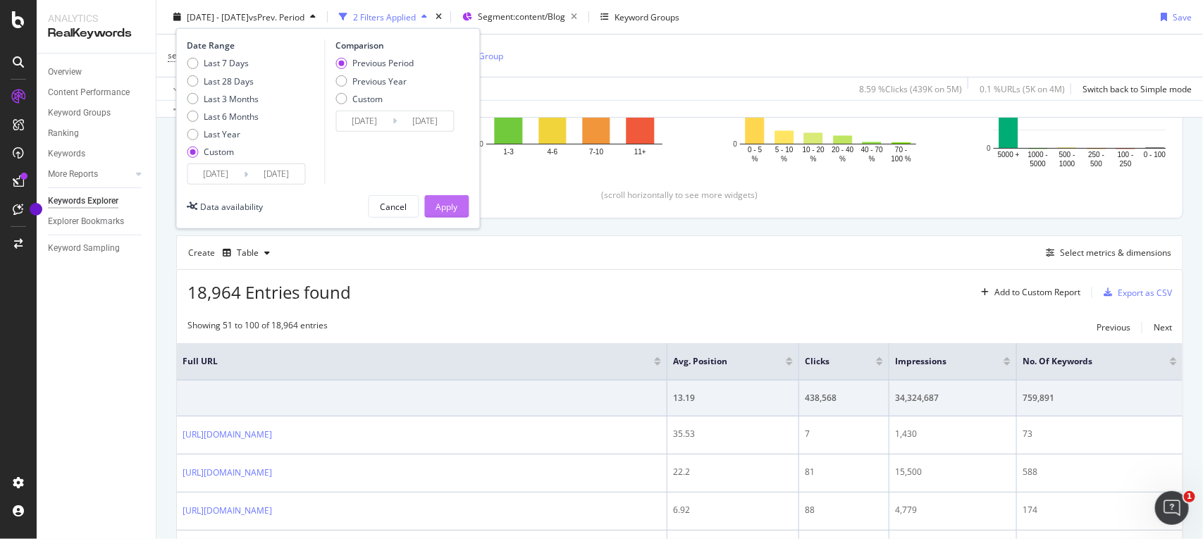
click at [455, 214] on div "Apply" at bounding box center [447, 206] width 22 height 21
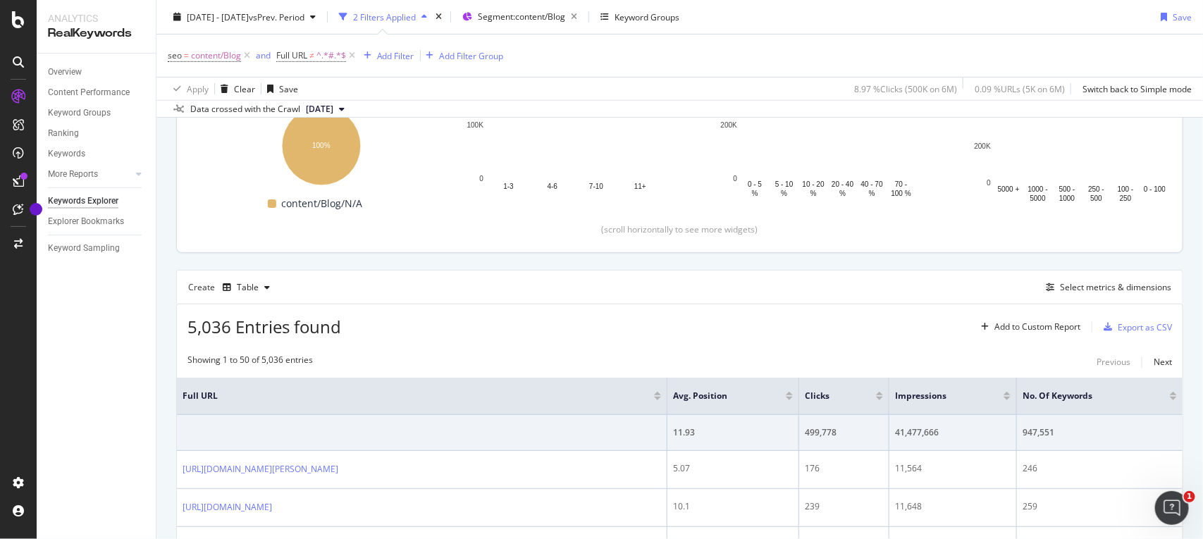
scroll to position [251, 0]
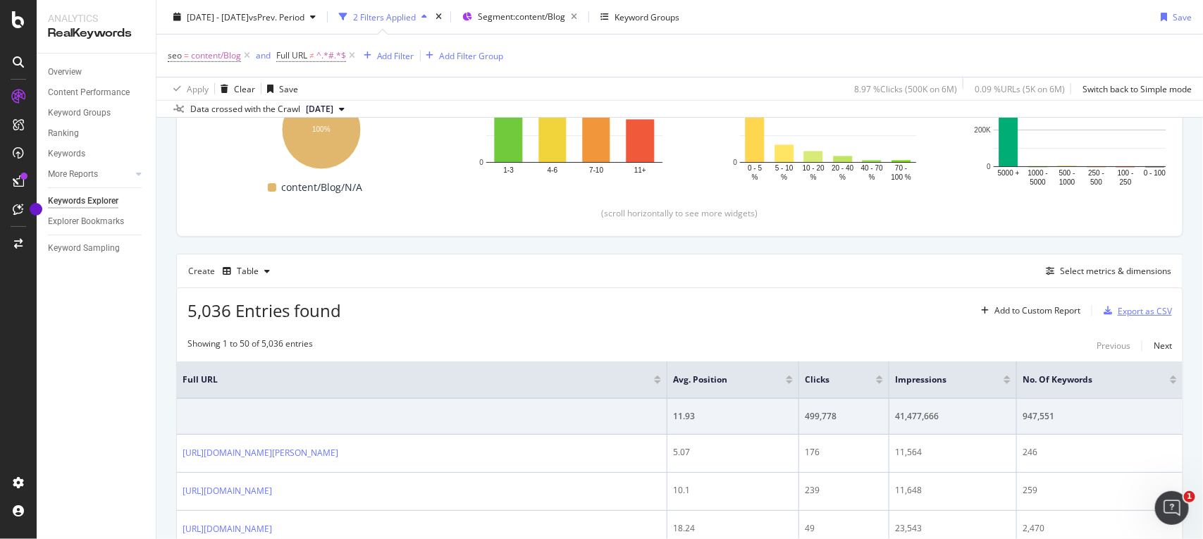
click at [1118, 312] on div "Export as CSV" at bounding box center [1145, 311] width 54 height 12
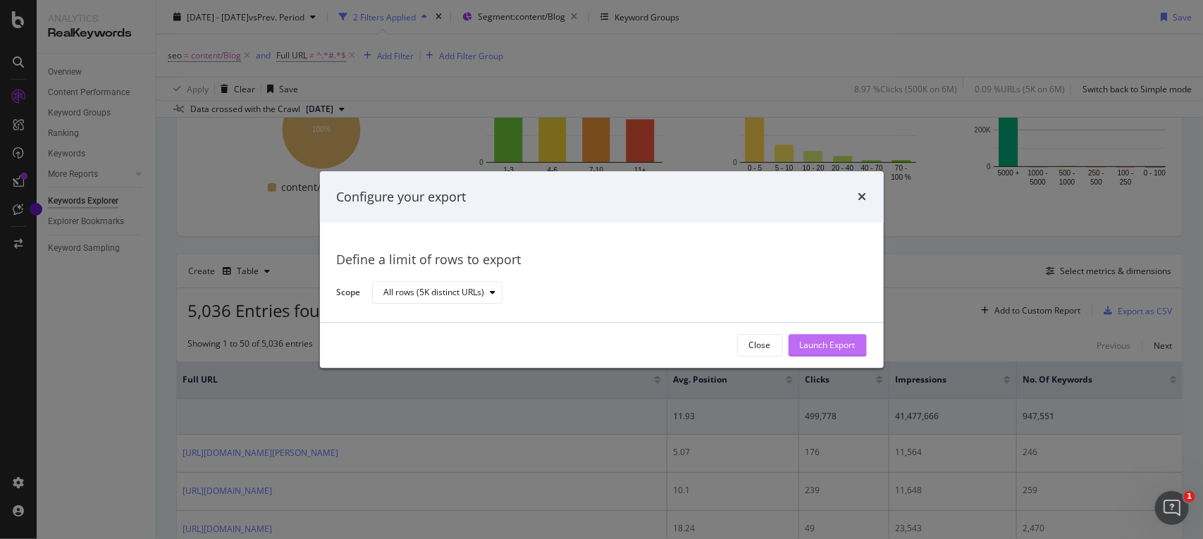
click at [811, 340] on div "Launch Export" at bounding box center [828, 346] width 56 height 12
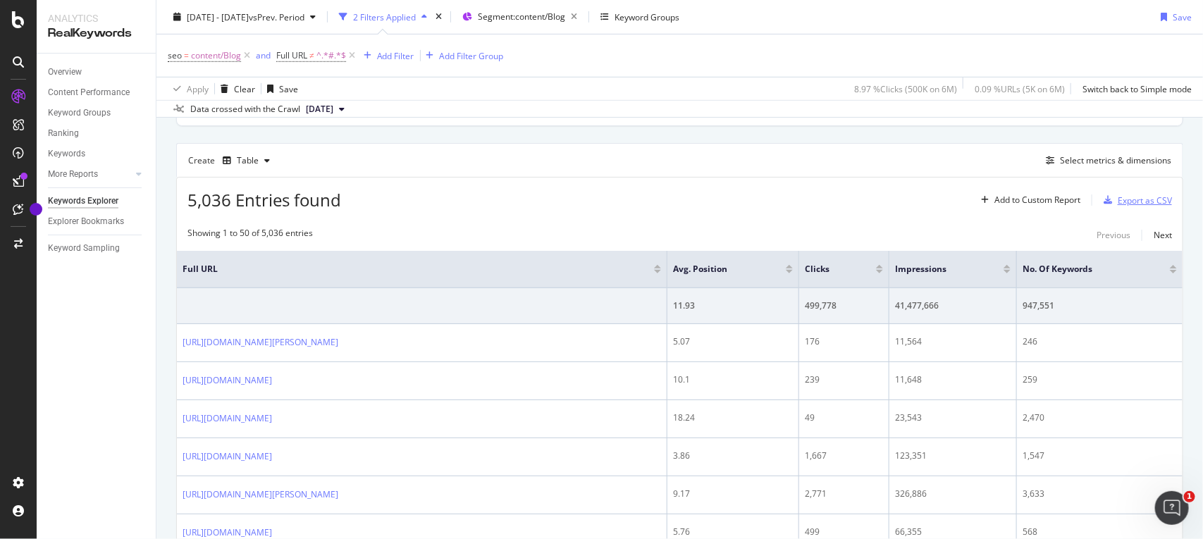
scroll to position [0, 0]
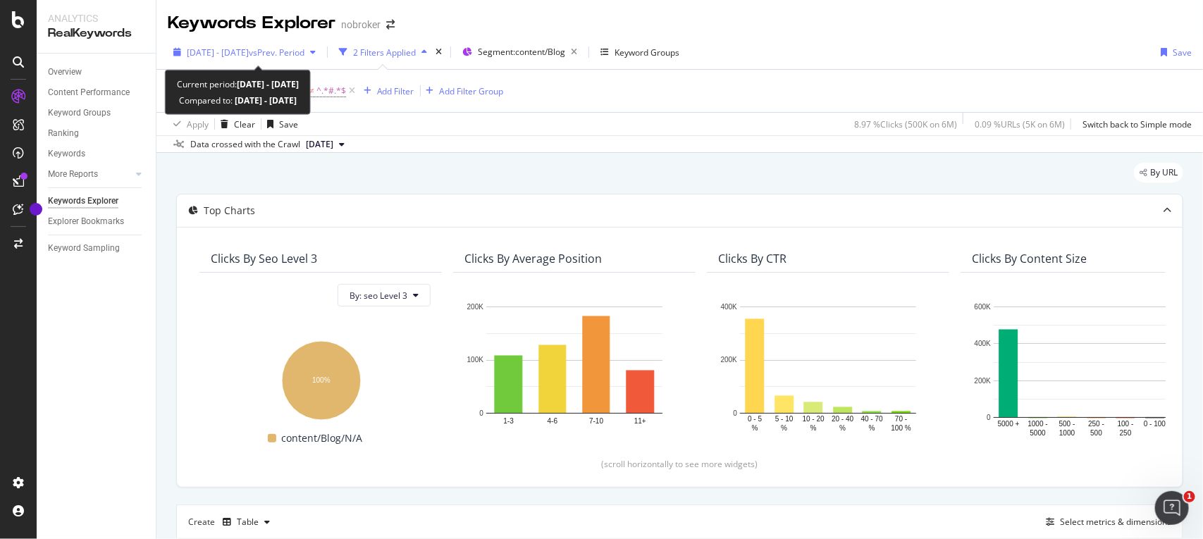
click at [290, 54] on span "vs Prev. Period" at bounding box center [277, 53] width 56 height 12
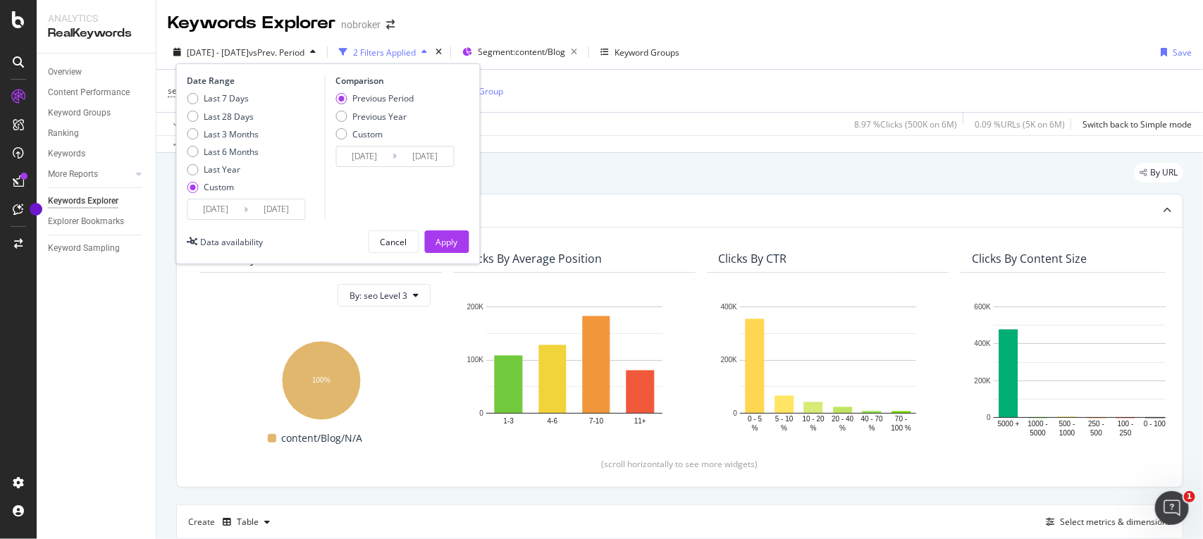
click at [238, 213] on input "[DATE]" at bounding box center [216, 209] width 56 height 20
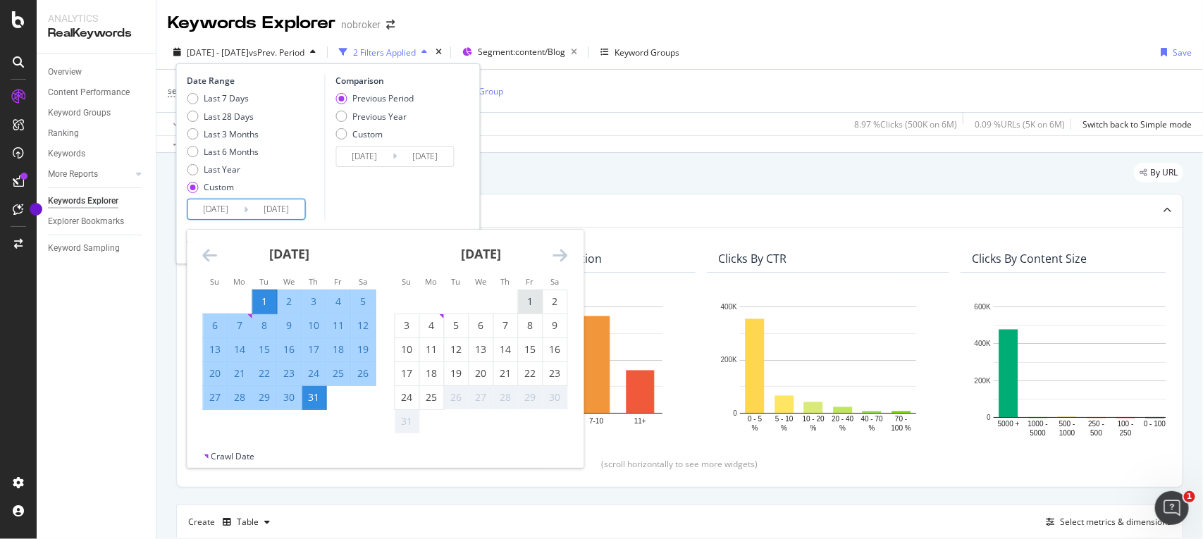
click at [521, 300] on div "1" at bounding box center [531, 302] width 24 height 14
type input "[DATE]"
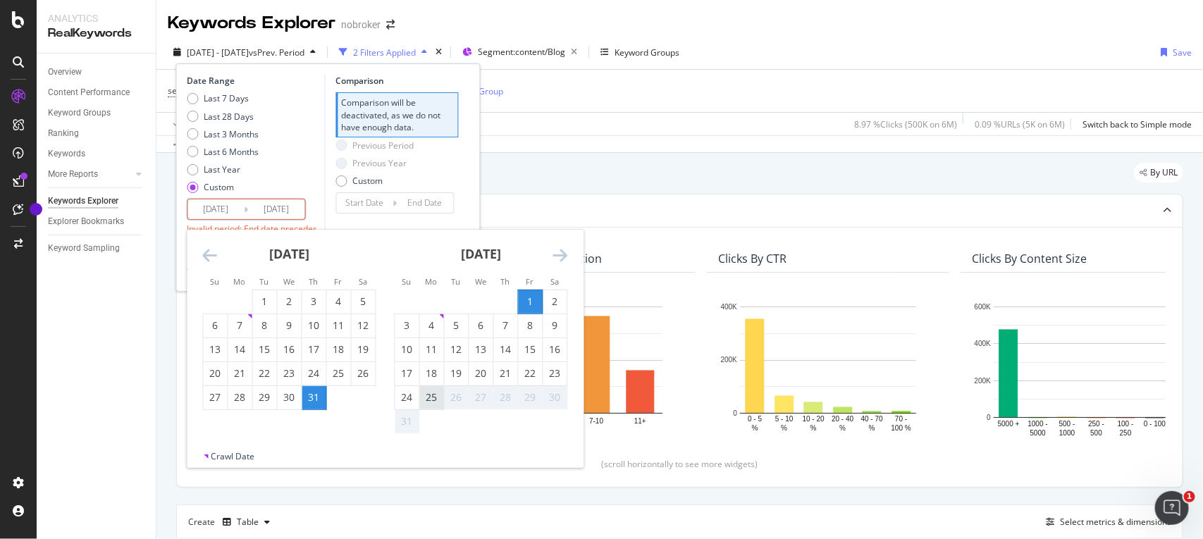
click at [431, 398] on div "25" at bounding box center [432, 397] width 24 height 14
type input "[DATE]"
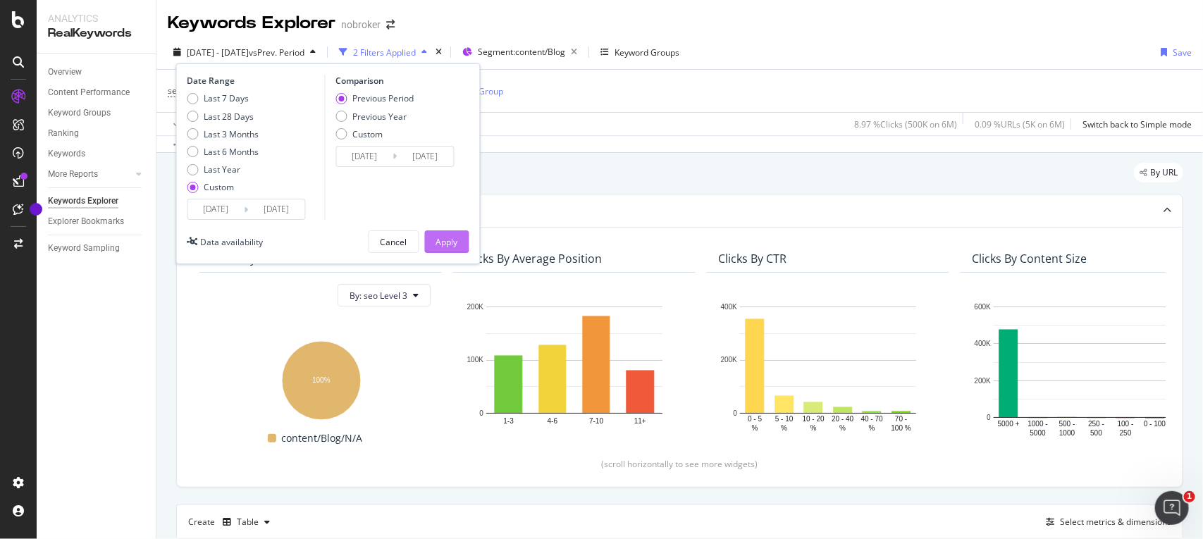
click at [441, 237] on div "Apply" at bounding box center [447, 242] width 22 height 12
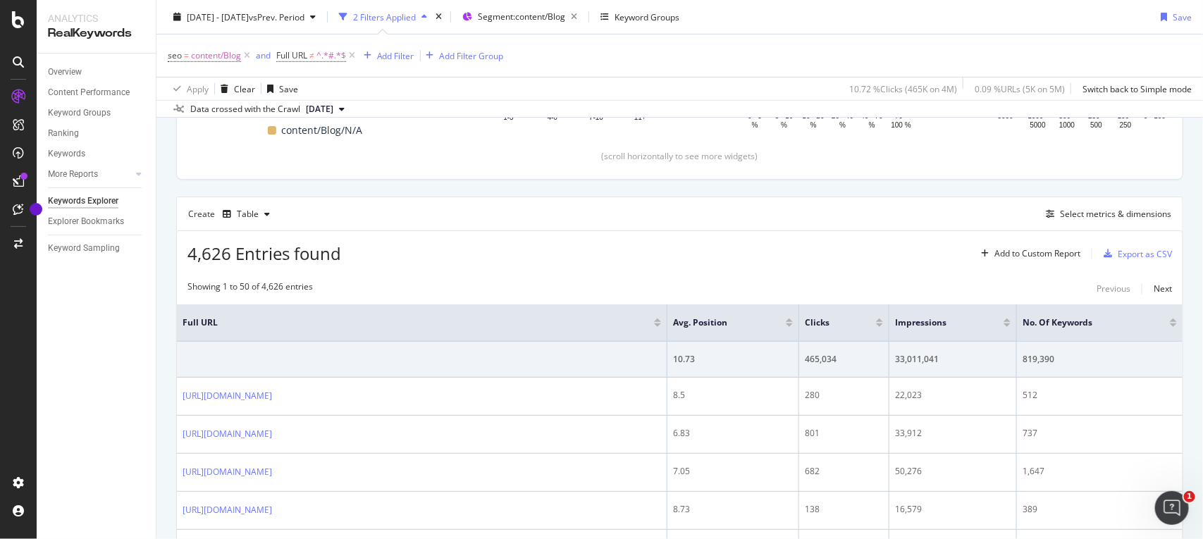
scroll to position [311, 0]
click at [1118, 252] on div "Export as CSV" at bounding box center [1145, 251] width 54 height 12
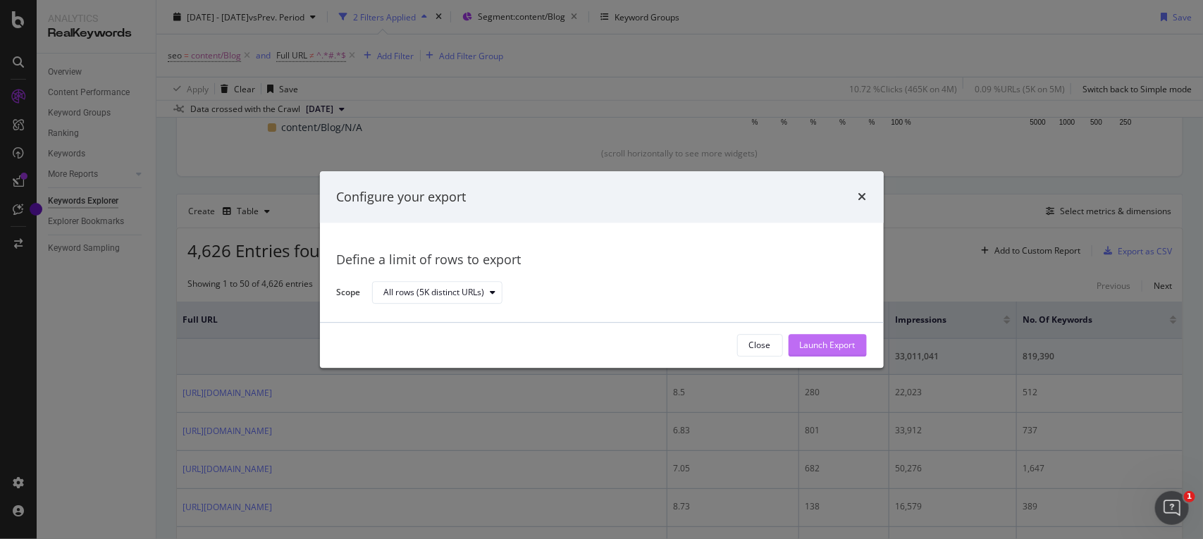
click at [810, 343] on div "Launch Export" at bounding box center [828, 346] width 56 height 12
